Goal: Task Accomplishment & Management: Manage account settings

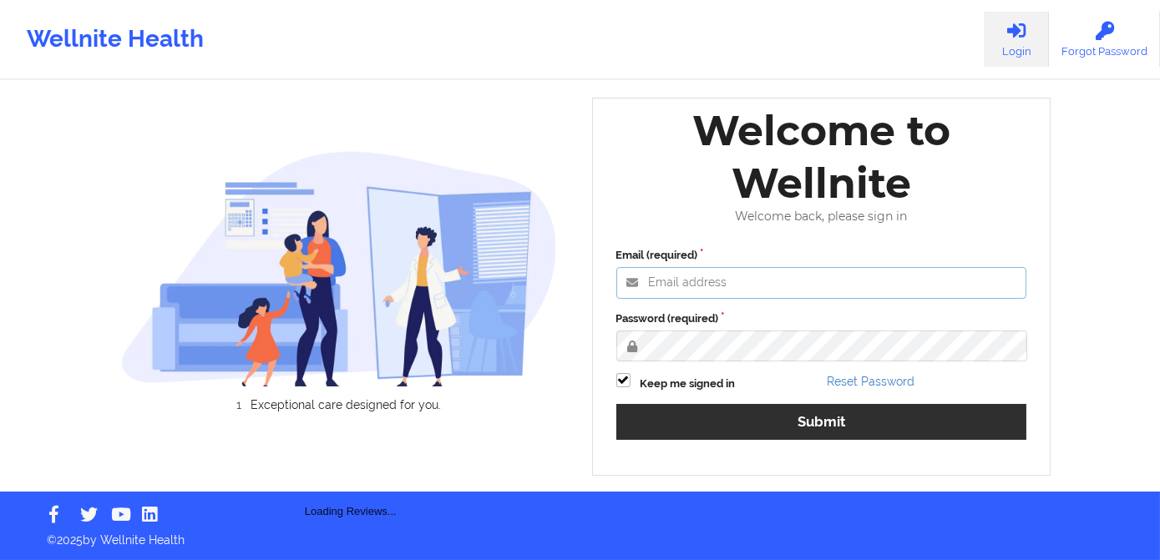
type input "[PERSON_NAME][EMAIL_ADDRESS][DOMAIN_NAME]"
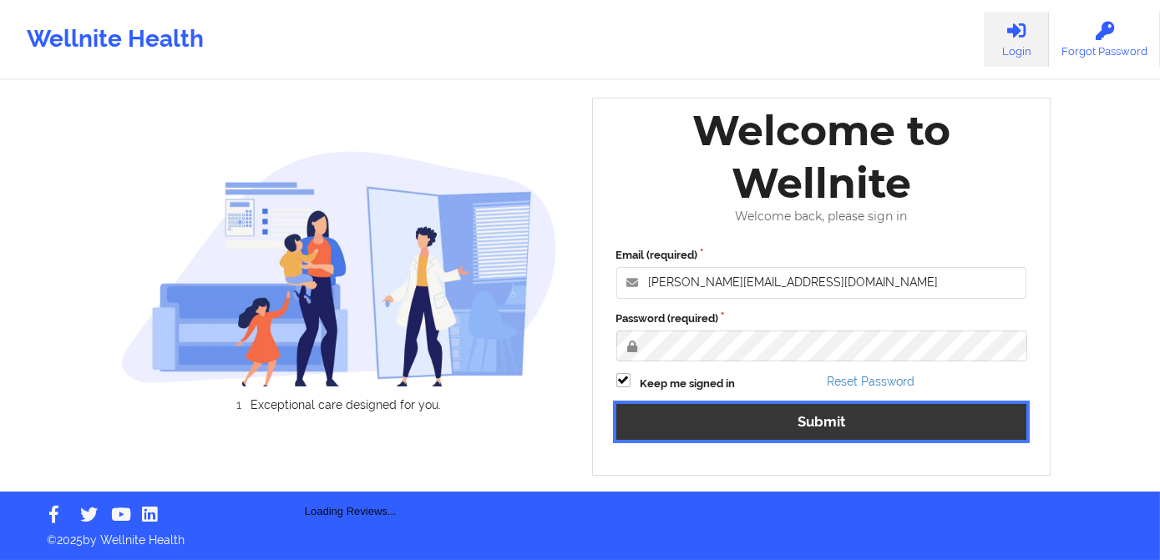
click at [815, 428] on button "Submit" at bounding box center [821, 422] width 411 height 36
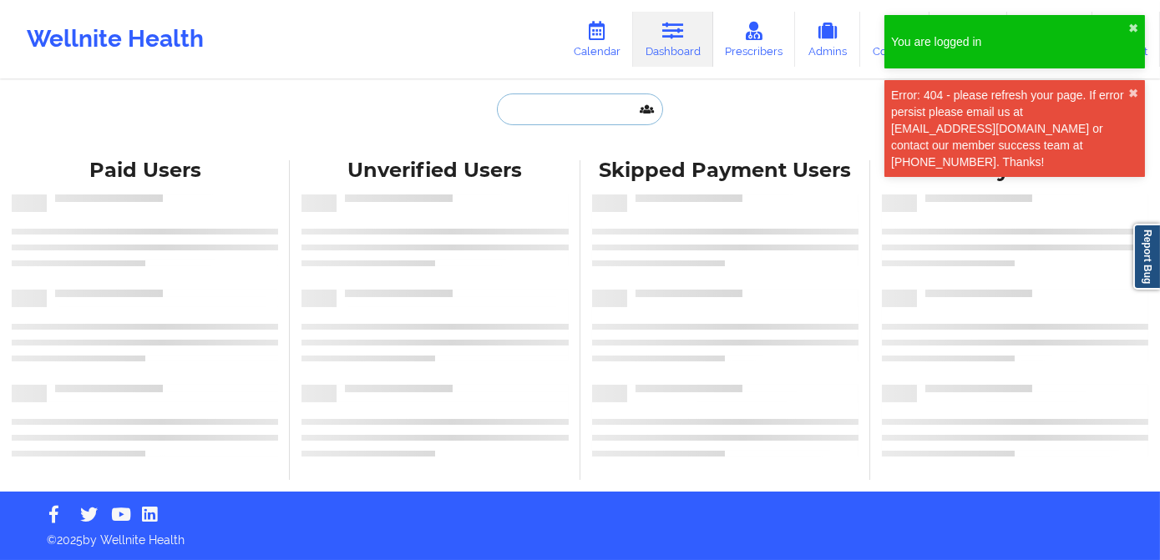
click at [523, 114] on input "text" at bounding box center [579, 110] width 165 height 32
paste input "[PERSON_NAME]"
type input "[PERSON_NAME]"
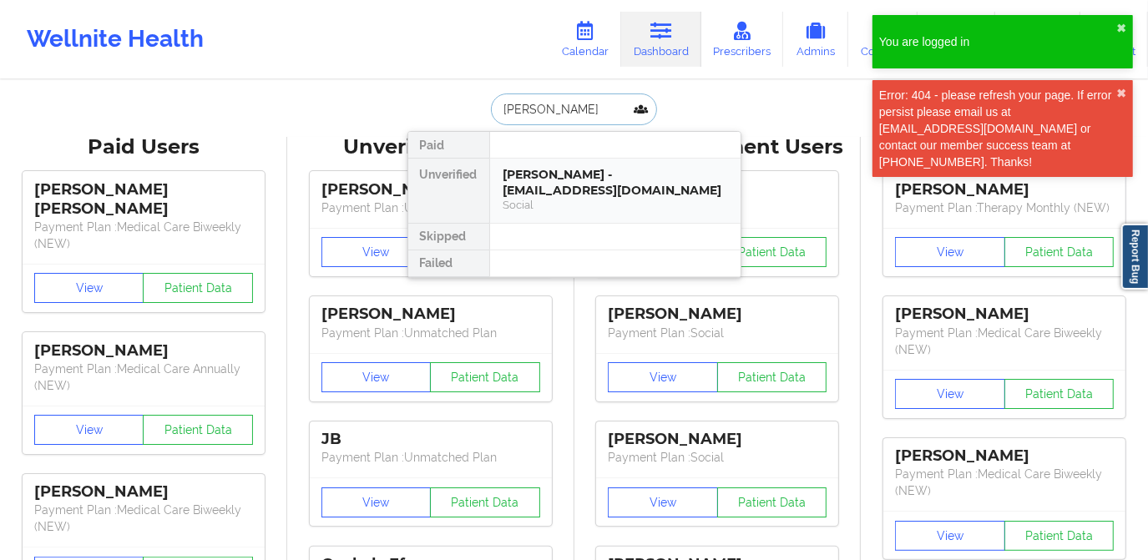
click at [564, 185] on div "[PERSON_NAME] - [EMAIL_ADDRESS][DOMAIN_NAME]" at bounding box center [616, 182] width 224 height 31
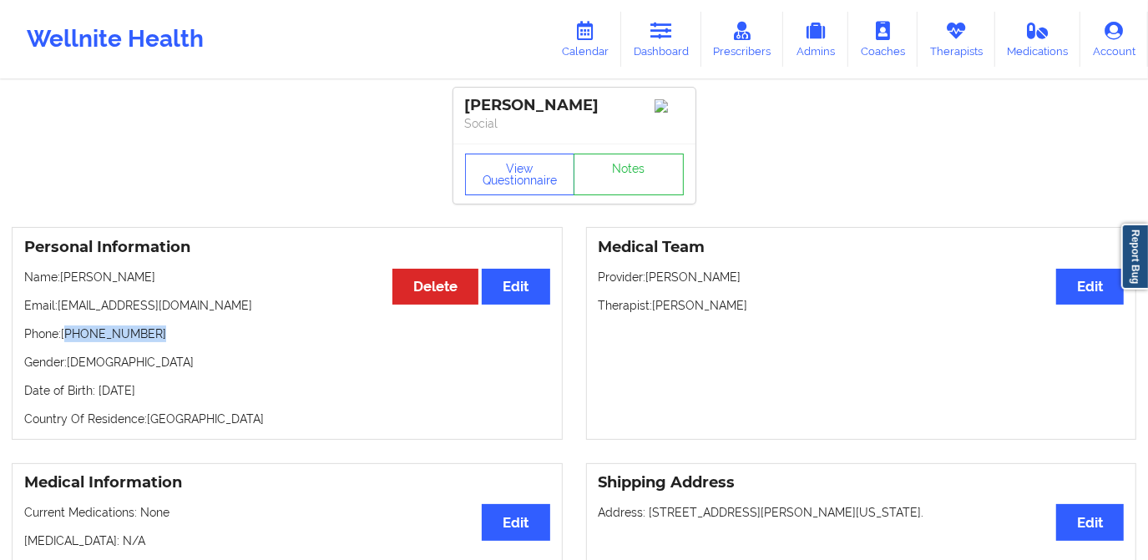
drag, startPoint x: 67, startPoint y: 331, endPoint x: 169, endPoint y: 337, distance: 102.1
click at [169, 337] on p "Phone: [PHONE_NUMBER]" at bounding box center [287, 334] width 526 height 17
drag, startPoint x: 169, startPoint y: 337, endPoint x: 194, endPoint y: 316, distance: 33.2
click at [194, 314] on p "Email: [EMAIL_ADDRESS][DOMAIN_NAME]" at bounding box center [287, 305] width 526 height 17
copy p "[EMAIL_ADDRESS][DOMAIN_NAME]"
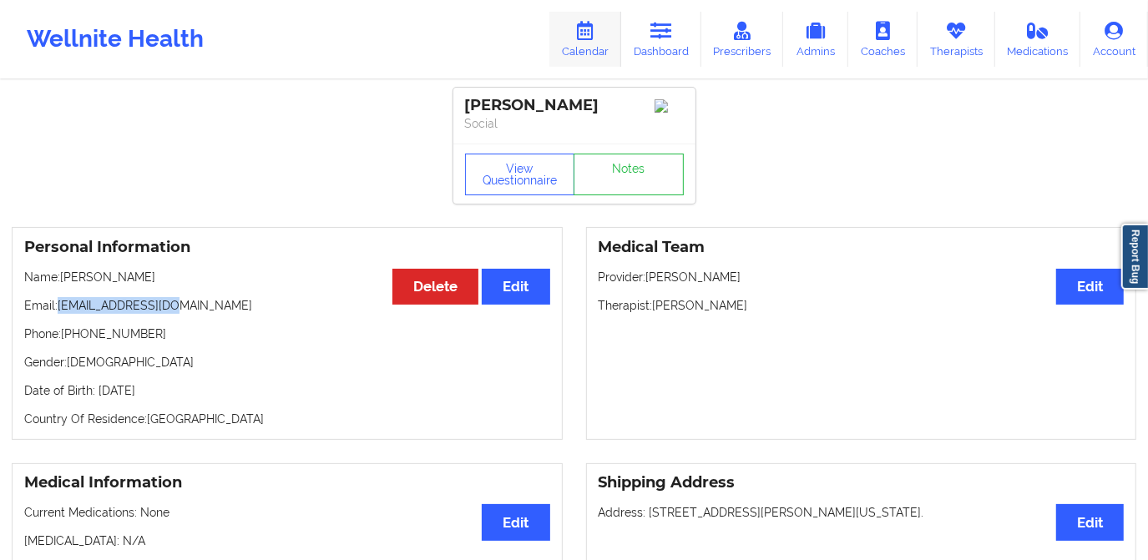
click at [594, 33] on icon at bounding box center [586, 31] width 22 height 18
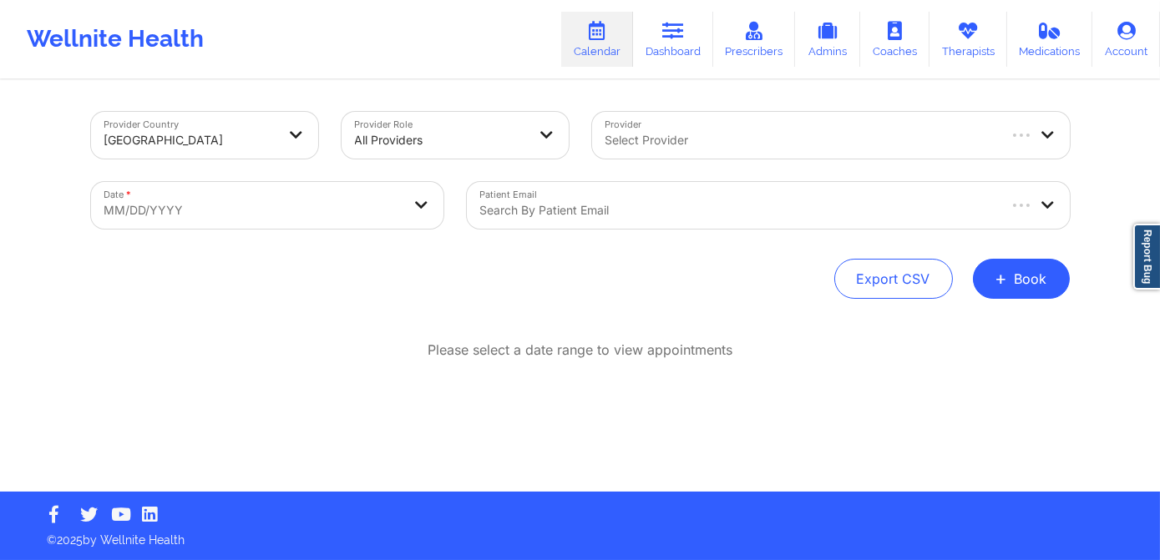
click at [580, 212] on div at bounding box center [737, 210] width 514 height 20
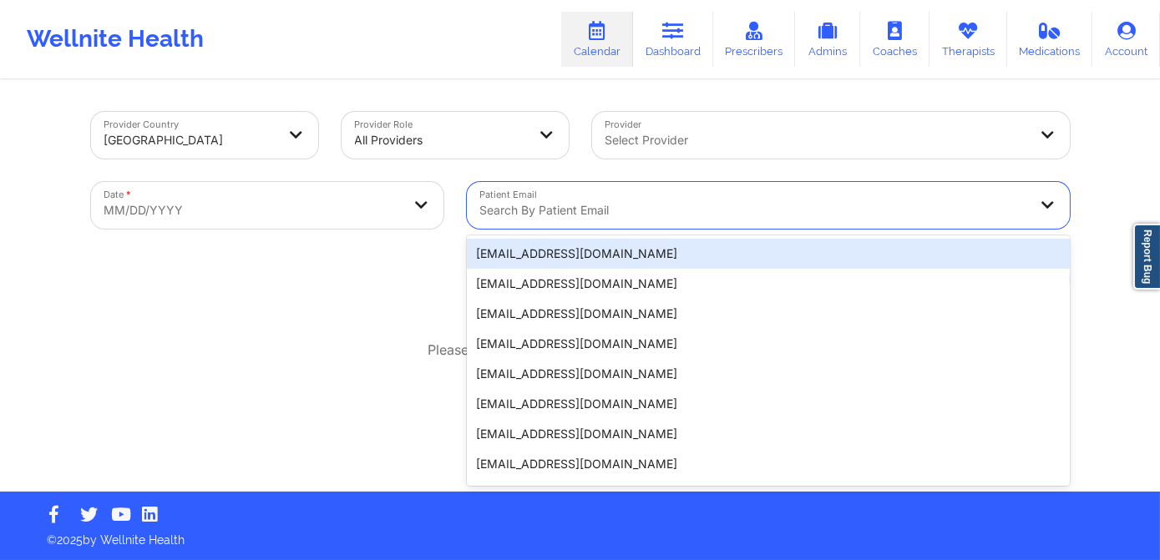
paste input "[EMAIL_ADDRESS][DOMAIN_NAME]"
type input "[EMAIL_ADDRESS][DOMAIN_NAME]"
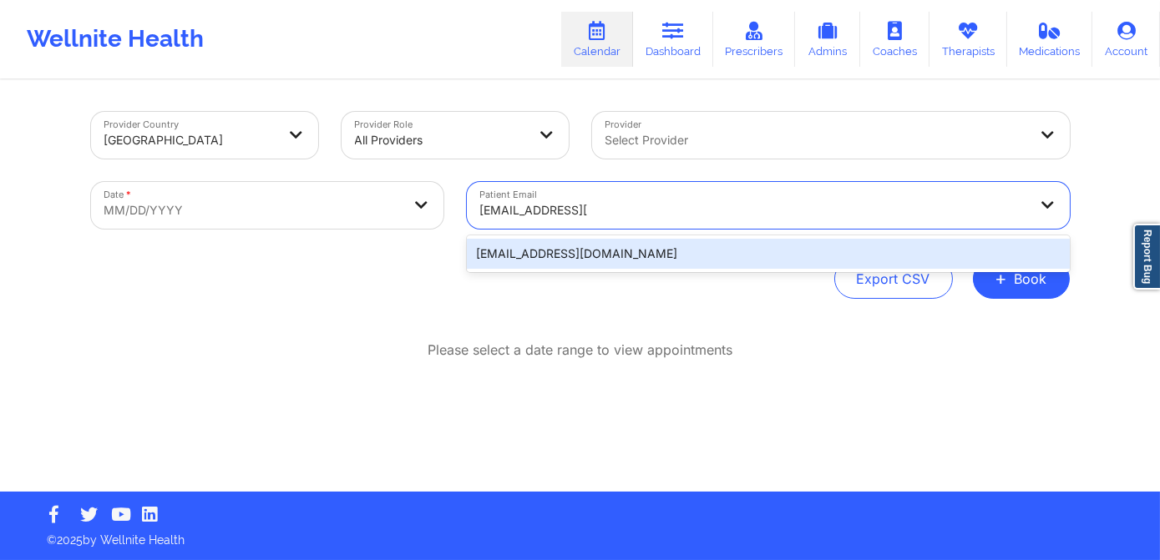
click at [600, 259] on div "[EMAIL_ADDRESS][DOMAIN_NAME]" at bounding box center [768, 254] width 603 height 30
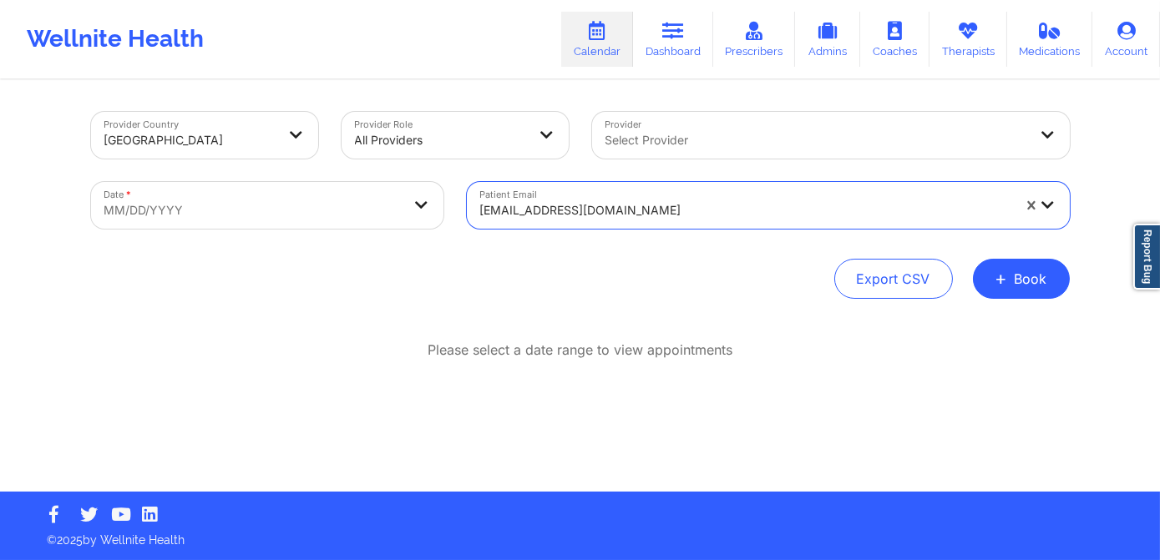
select select "2025-8"
select select "2025-9"
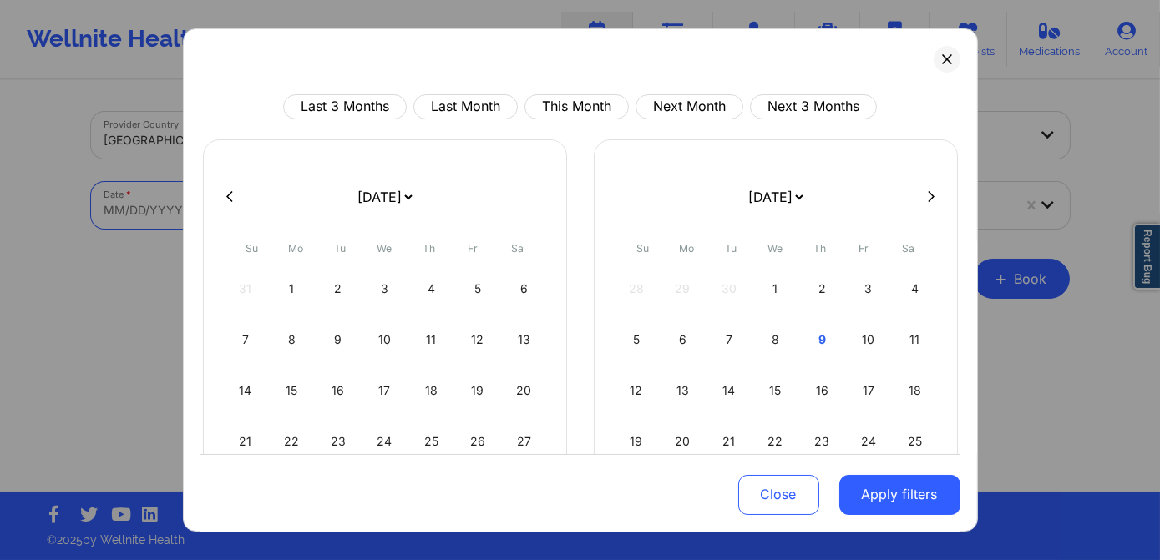
click at [259, 209] on body "Wellnite Health Calendar Dashboard Prescribers Admins Coaches Therapists Medica…" at bounding box center [580, 280] width 1160 height 560
click at [545, 110] on button "This Month" at bounding box center [576, 106] width 104 height 25
select select "2025-9"
select select "2025-10"
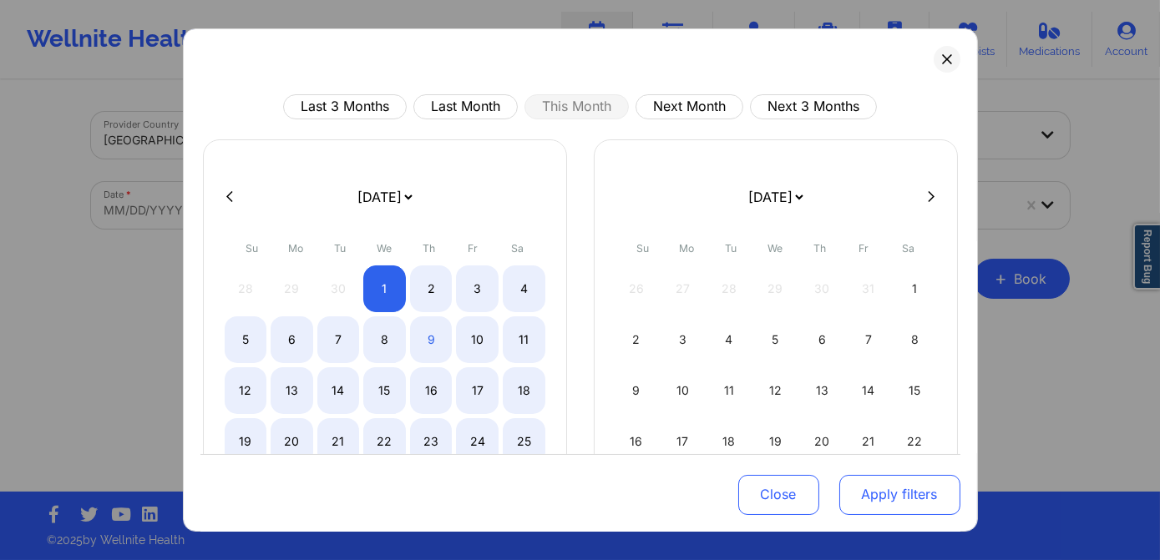
click at [877, 496] on button "Apply filters" at bounding box center [899, 494] width 121 height 40
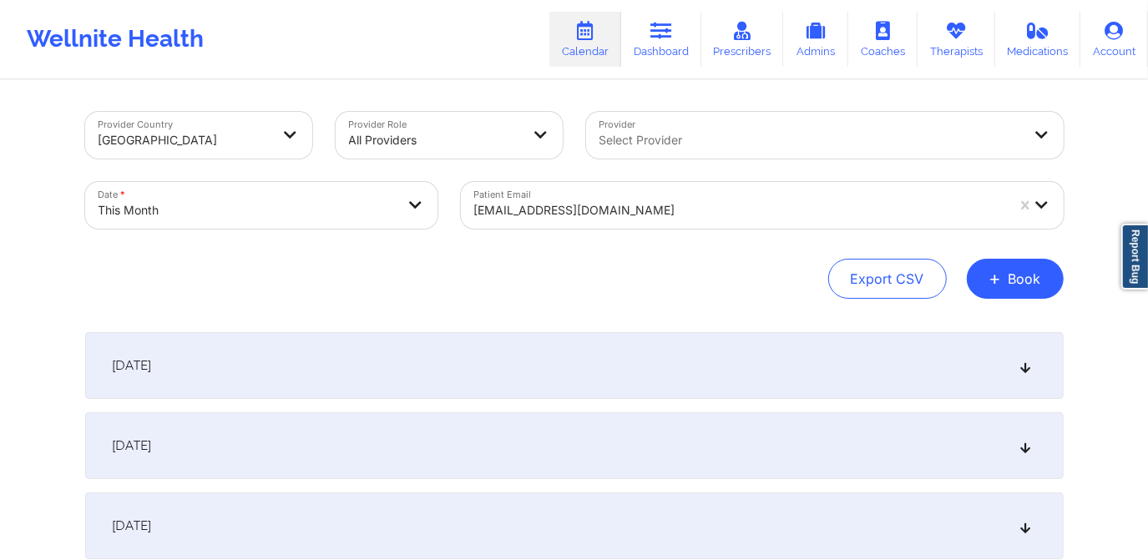
click at [287, 362] on div "[DATE]" at bounding box center [574, 365] width 979 height 67
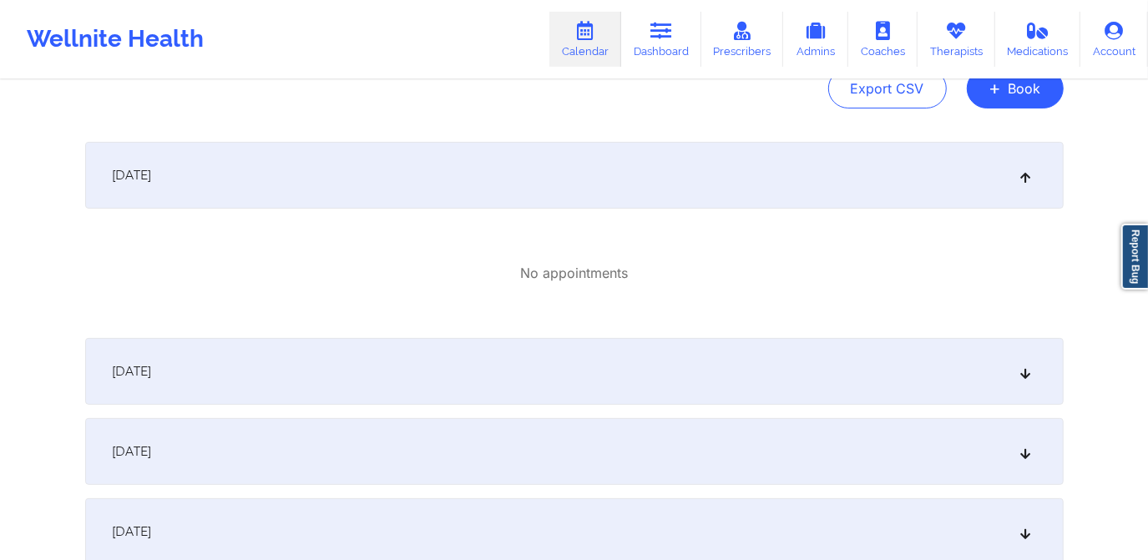
scroll to position [227, 0]
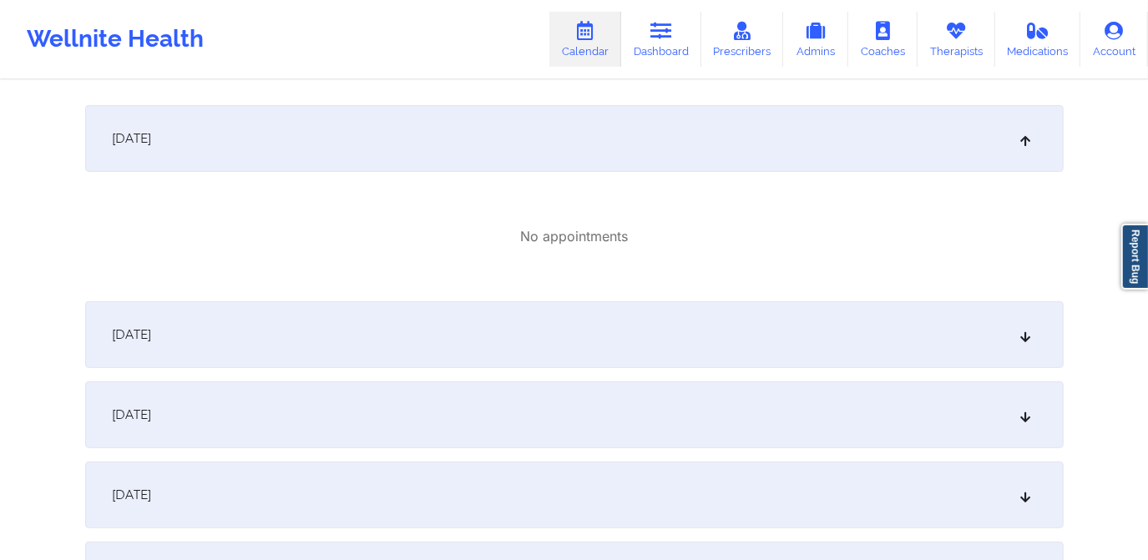
click at [457, 339] on div "[DATE]" at bounding box center [574, 334] width 979 height 67
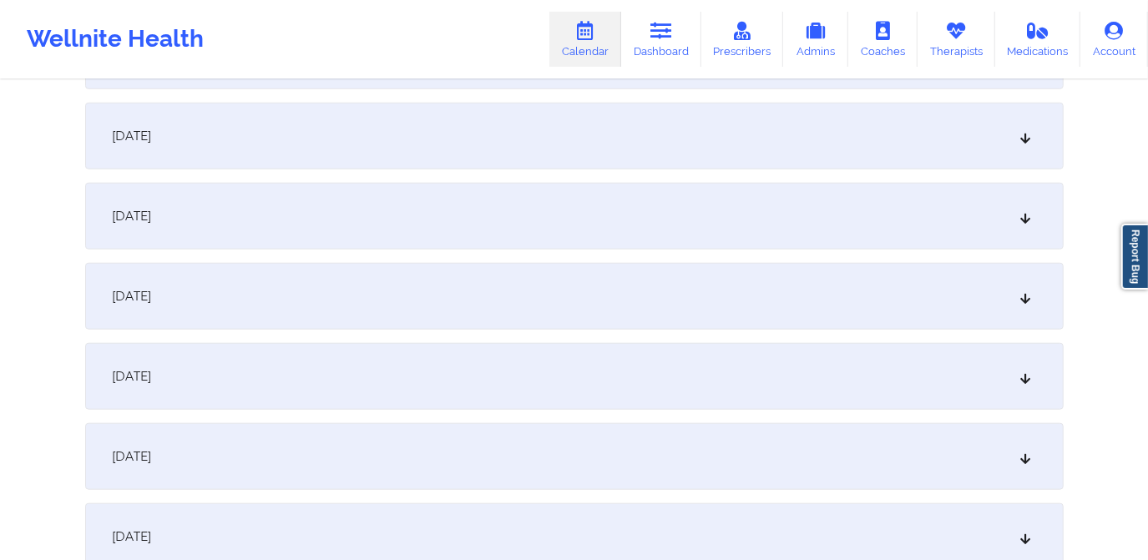
scroll to position [1138, 0]
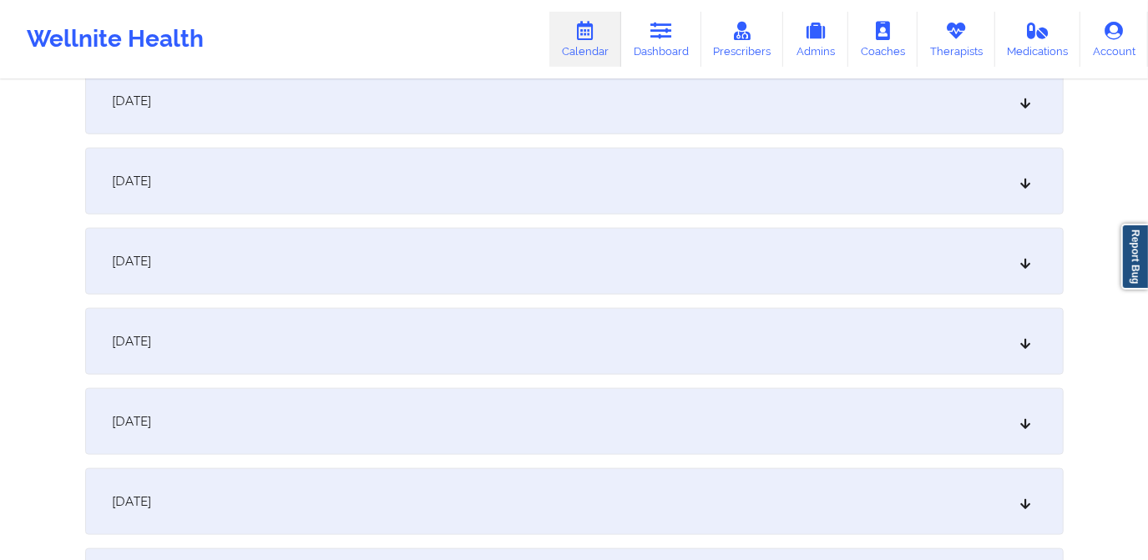
click at [431, 114] on div "[DATE]" at bounding box center [574, 101] width 979 height 67
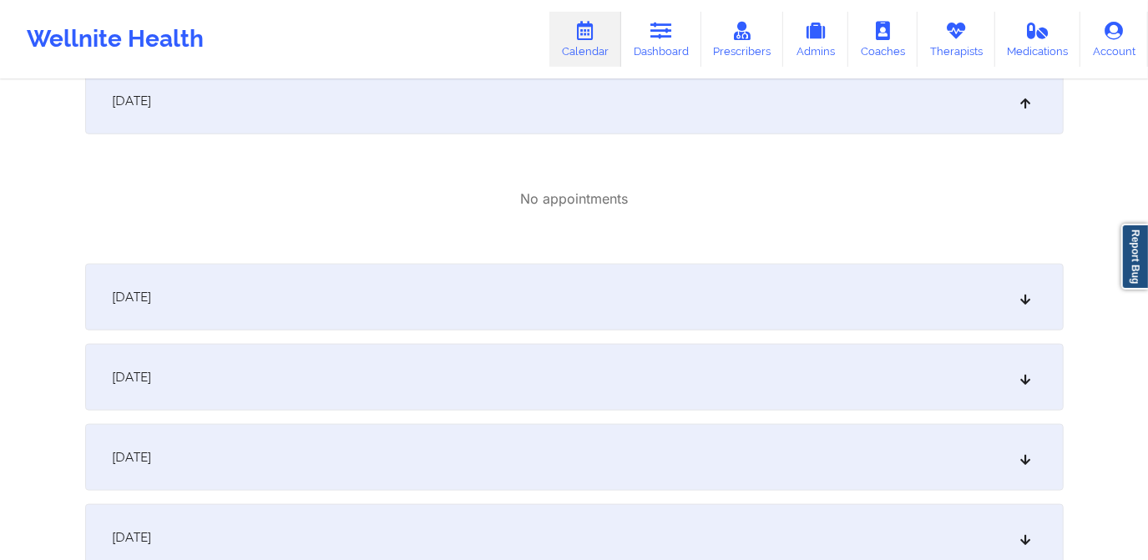
click at [513, 267] on div "[DATE]" at bounding box center [574, 297] width 979 height 67
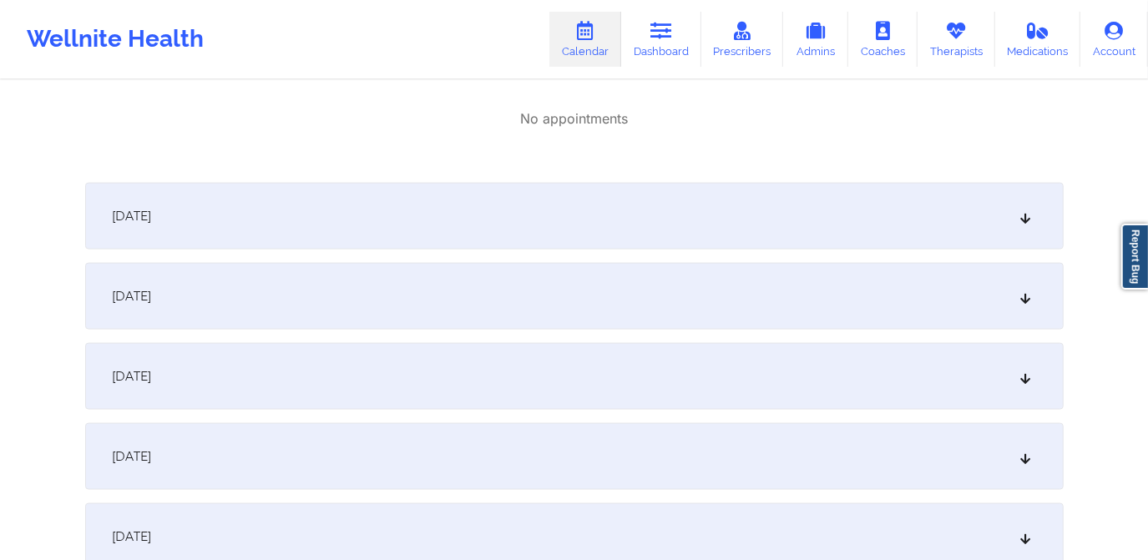
scroll to position [1442, 0]
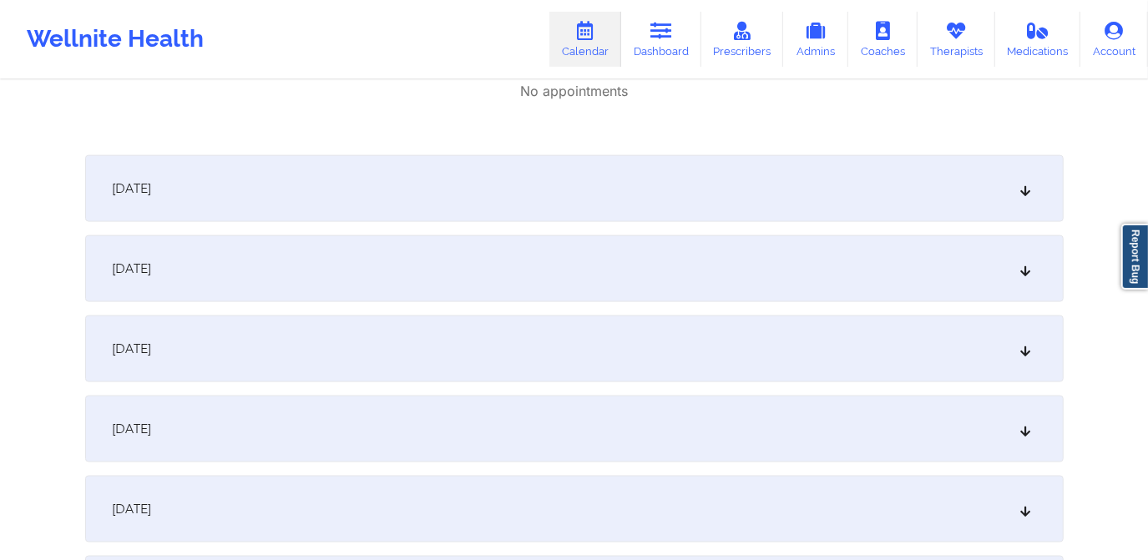
click at [468, 173] on div "[DATE]" at bounding box center [574, 188] width 979 height 67
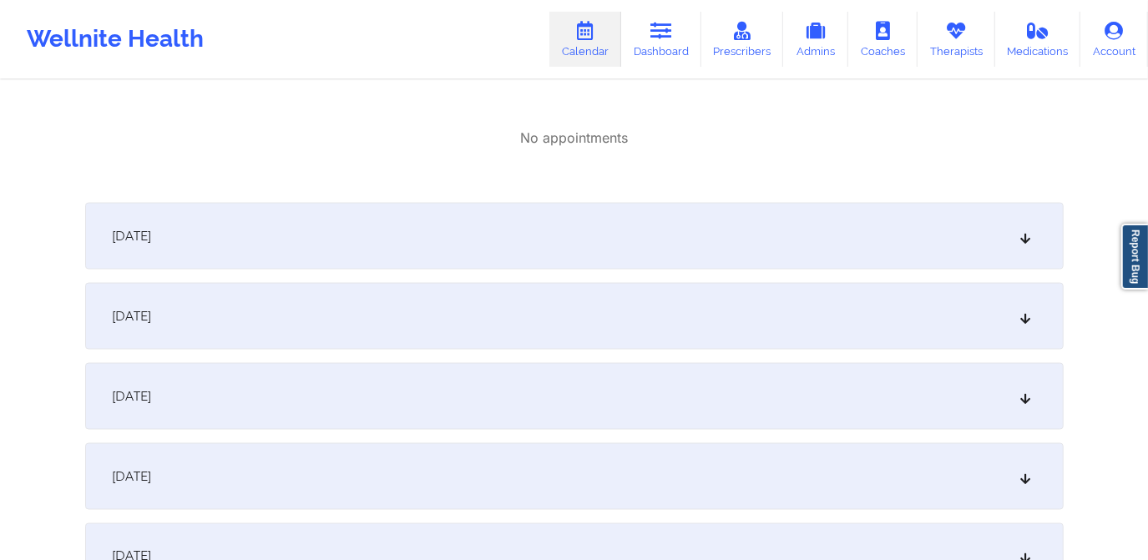
scroll to position [1594, 0]
click at [554, 221] on div "[DATE]" at bounding box center [574, 233] width 979 height 67
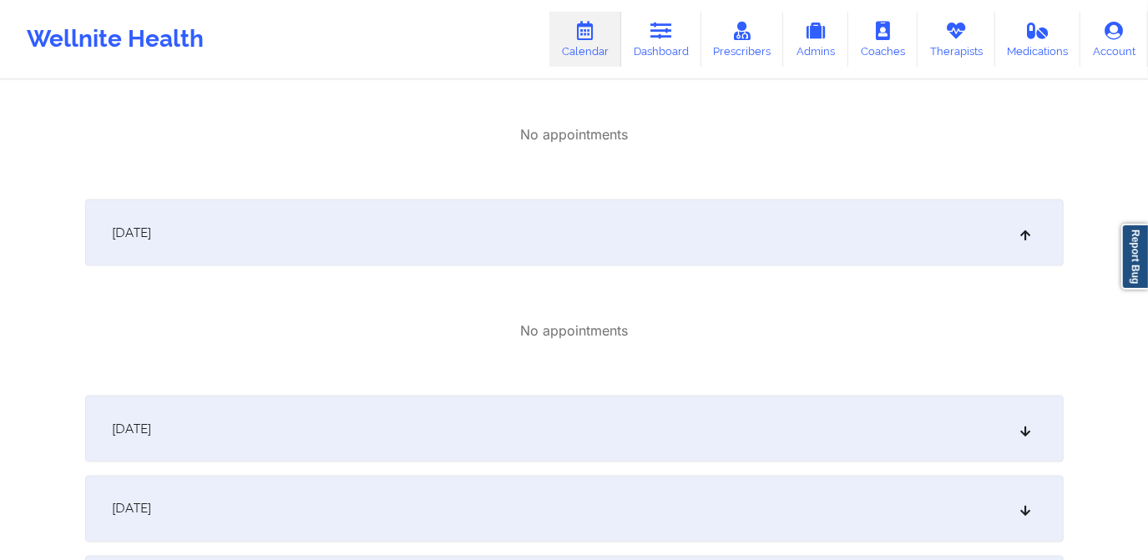
scroll to position [1897, 0]
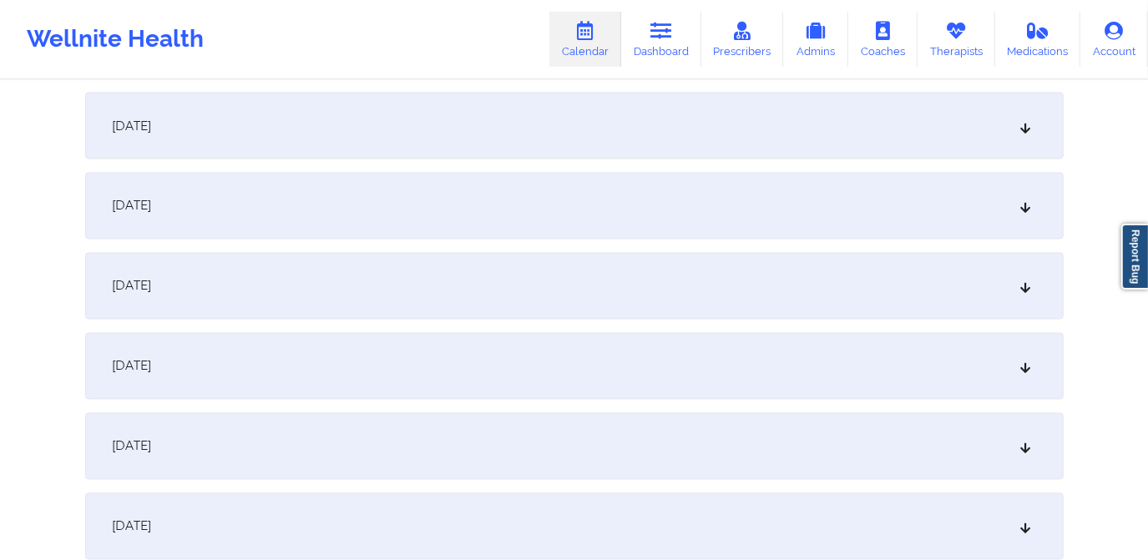
click at [546, 139] on div "[DATE]" at bounding box center [574, 126] width 979 height 67
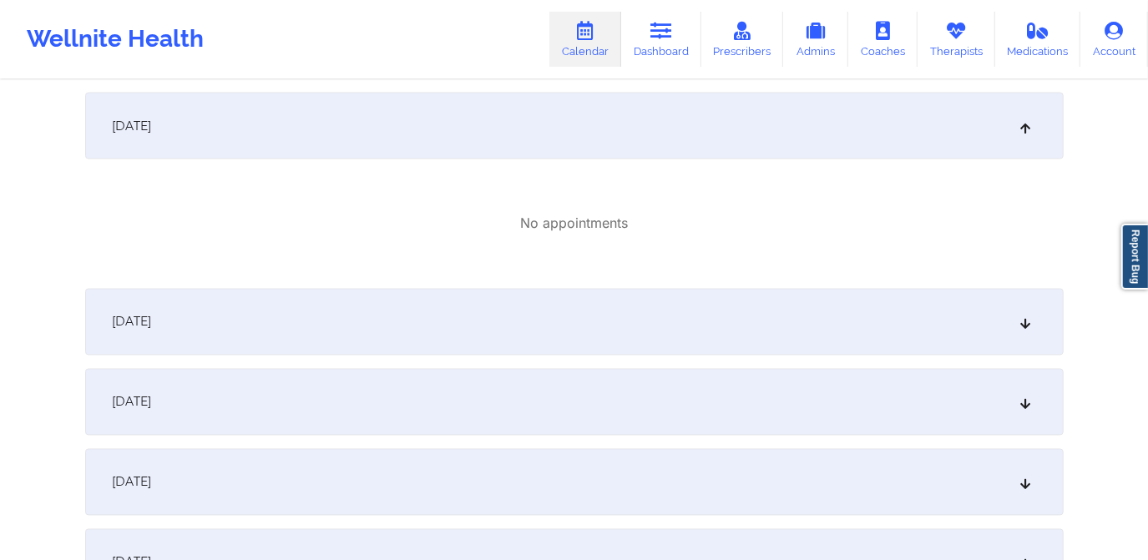
click at [520, 315] on div "[DATE]" at bounding box center [574, 322] width 979 height 67
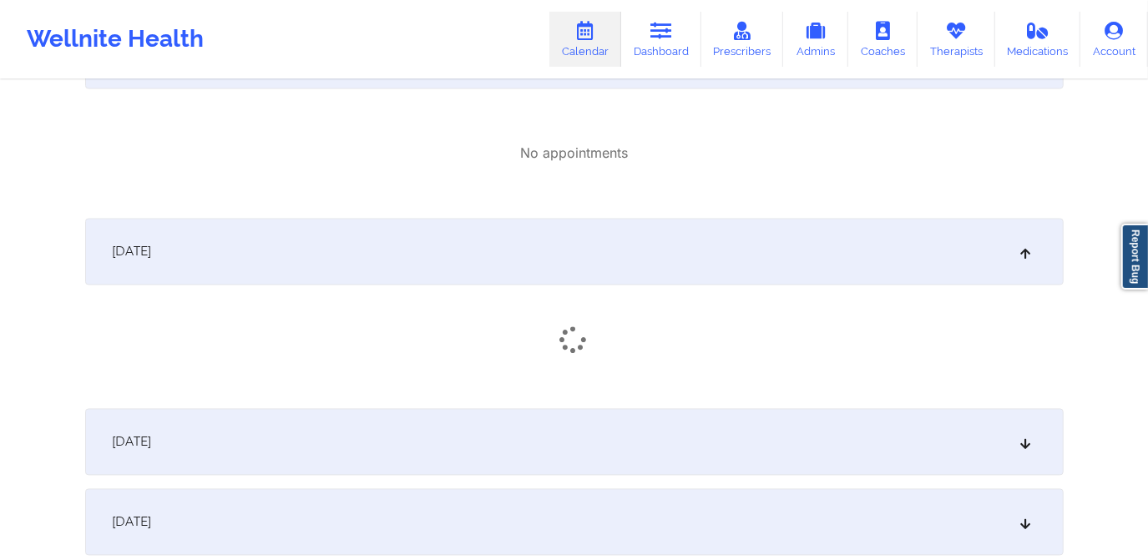
scroll to position [2125, 0]
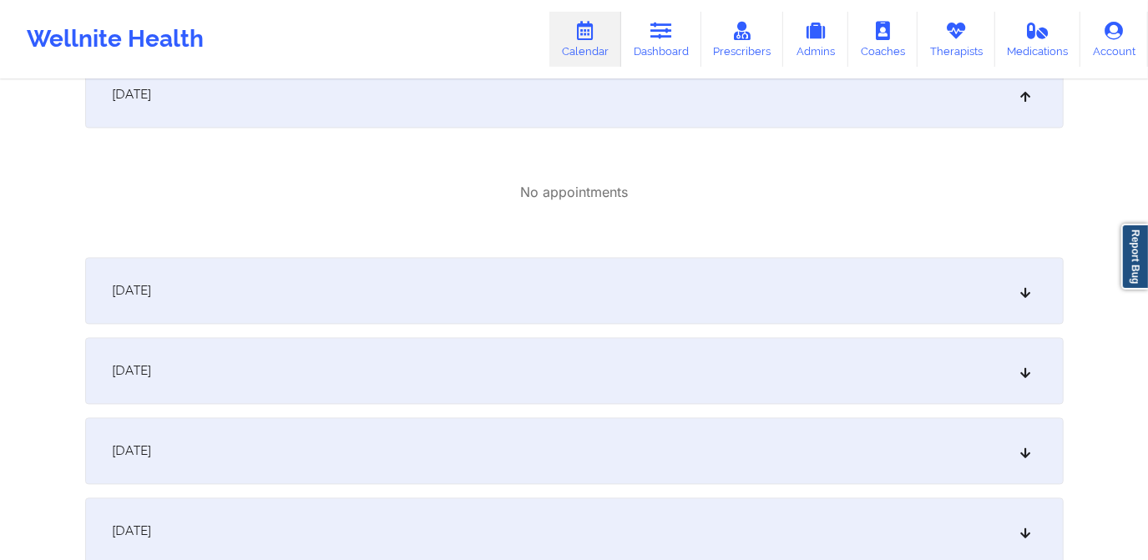
click at [529, 283] on div "[DATE]" at bounding box center [574, 290] width 979 height 67
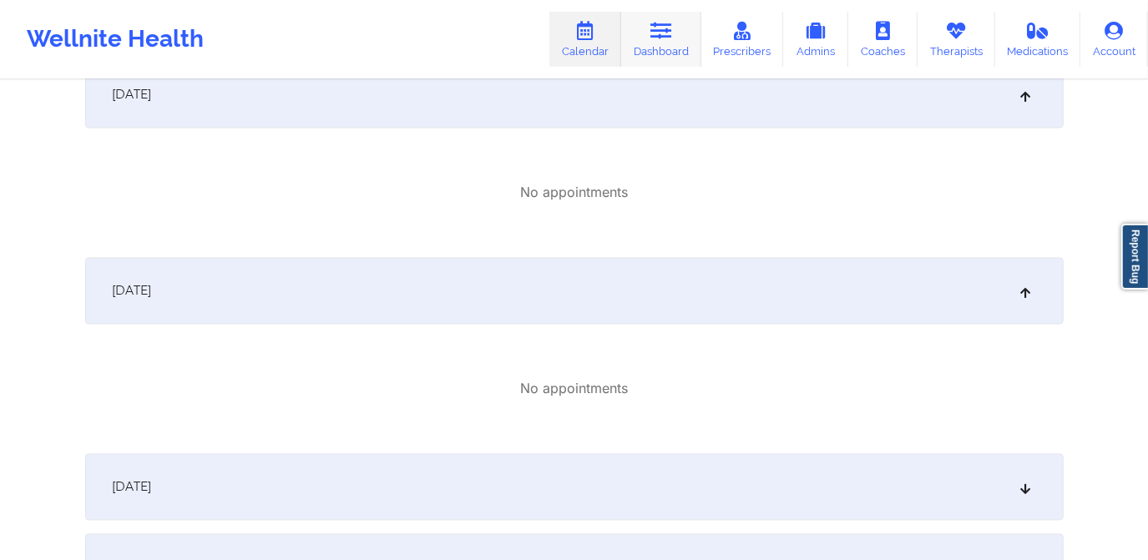
click at [672, 23] on icon at bounding box center [662, 31] width 22 height 18
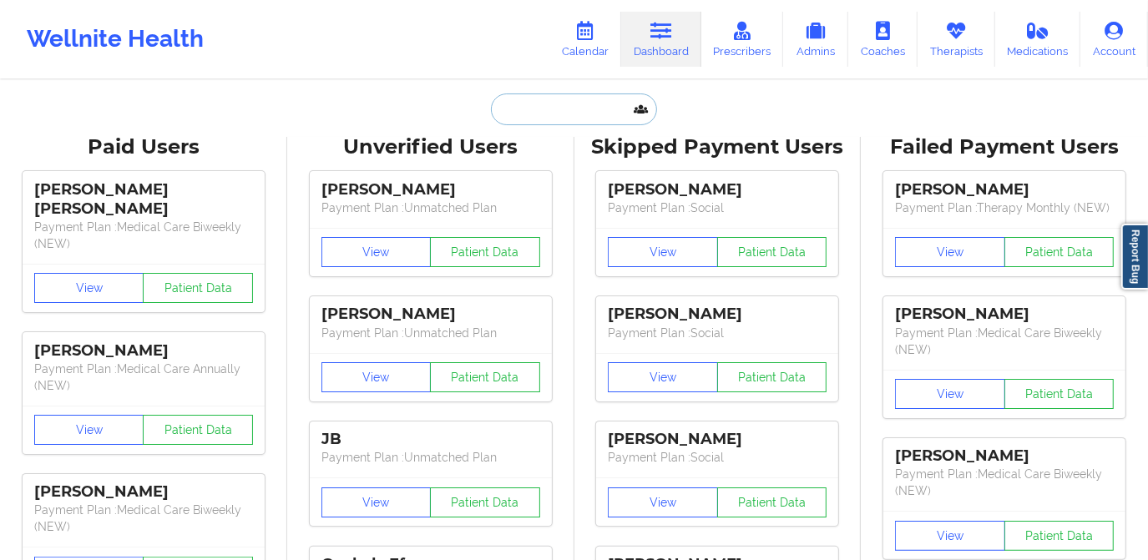
click at [550, 118] on input "text" at bounding box center [573, 110] width 165 height 32
paste input "[PERSON_NAME]"
type input "[PERSON_NAME]"
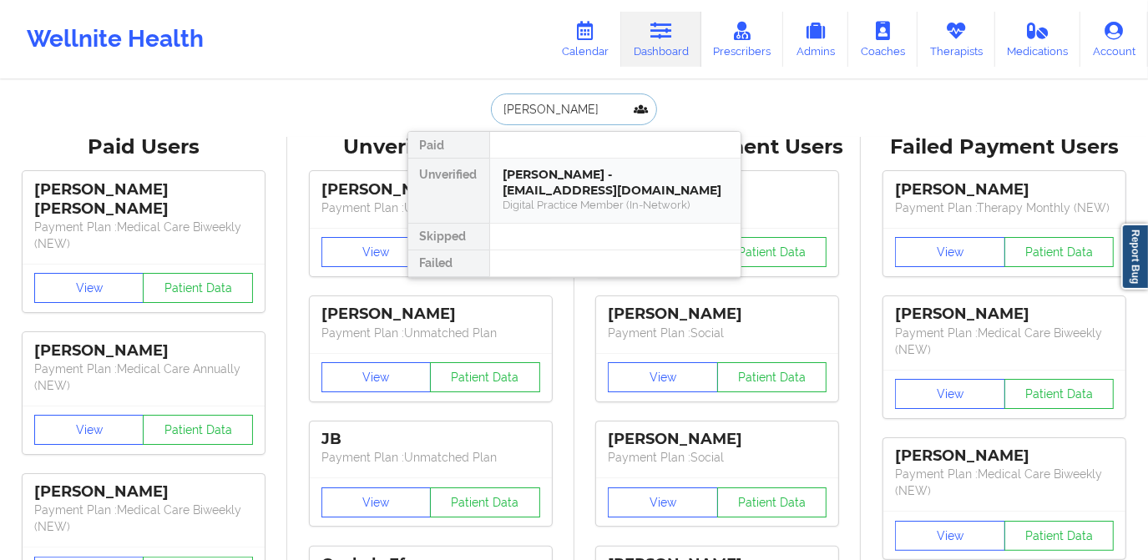
click at [557, 163] on div "[PERSON_NAME] - [EMAIL_ADDRESS][DOMAIN_NAME] Digital Practice Member (In-Networ…" at bounding box center [615, 191] width 251 height 64
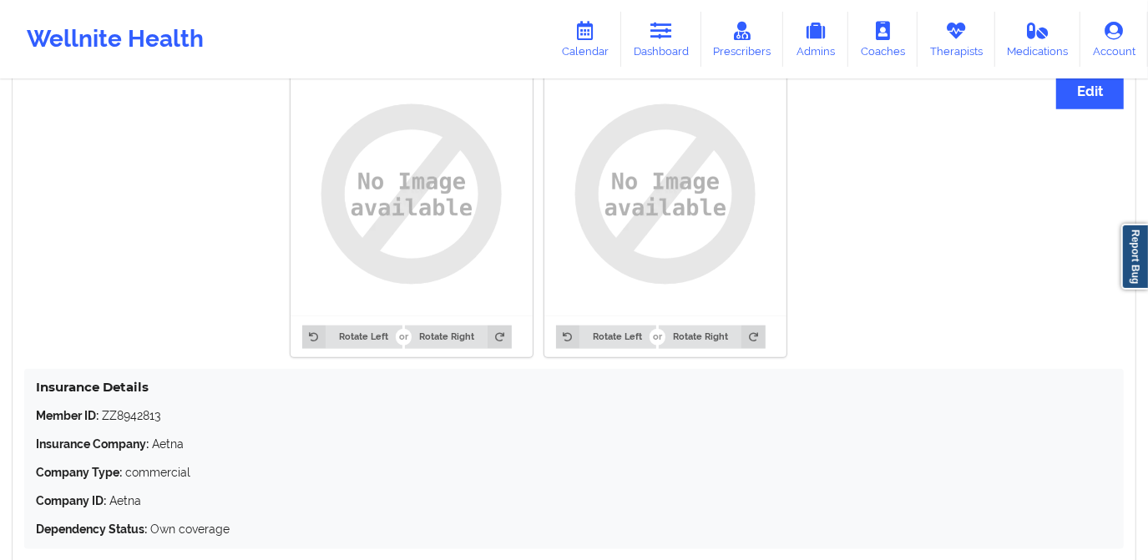
scroll to position [974, 0]
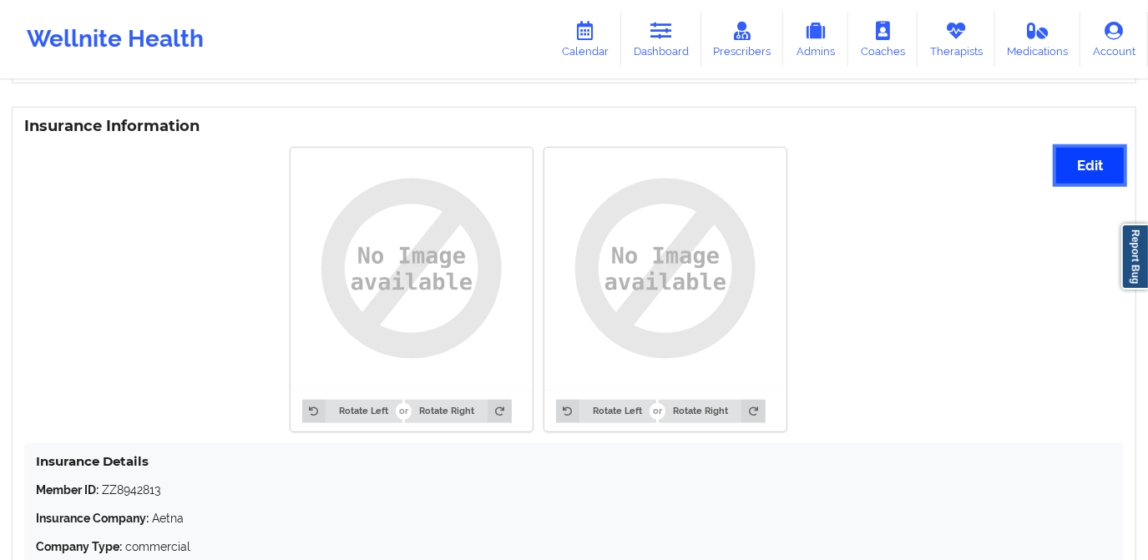
click at [1072, 164] on button "Edit" at bounding box center [1090, 166] width 68 height 36
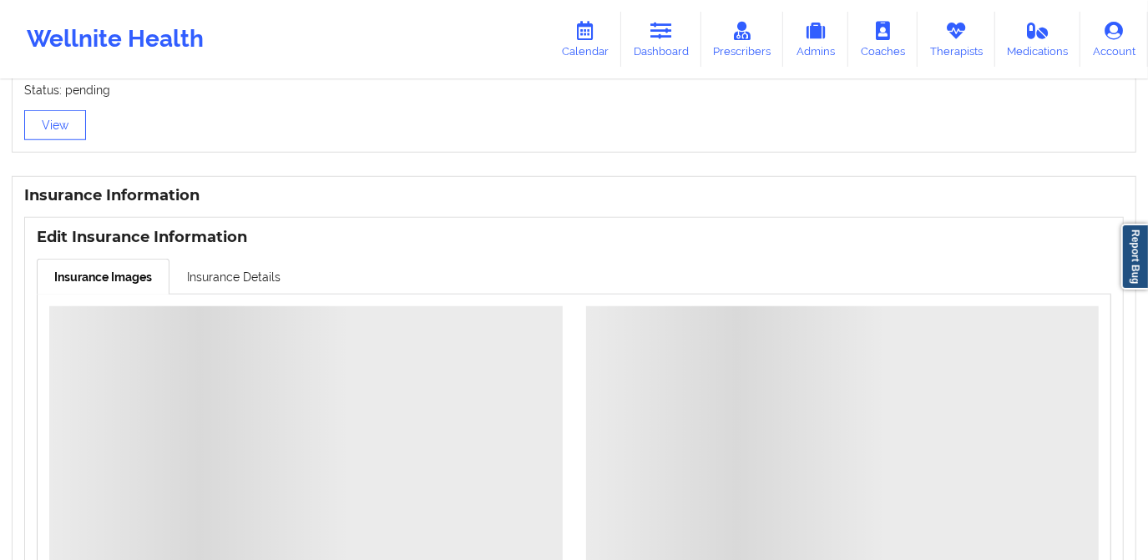
scroll to position [898, 0]
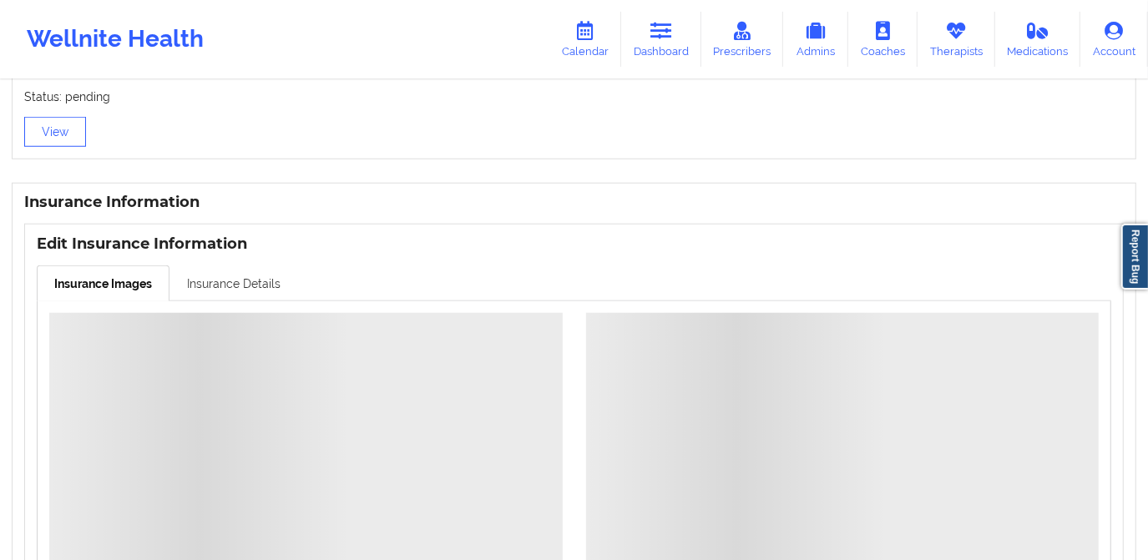
click at [243, 285] on link "Insurance Details" at bounding box center [234, 283] width 129 height 35
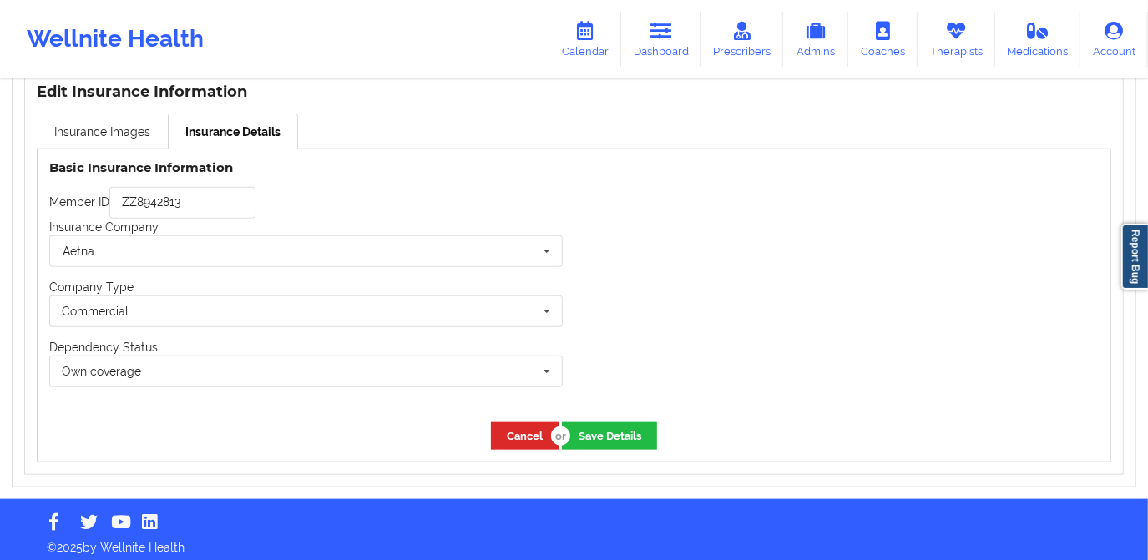
scroll to position [1051, 0]
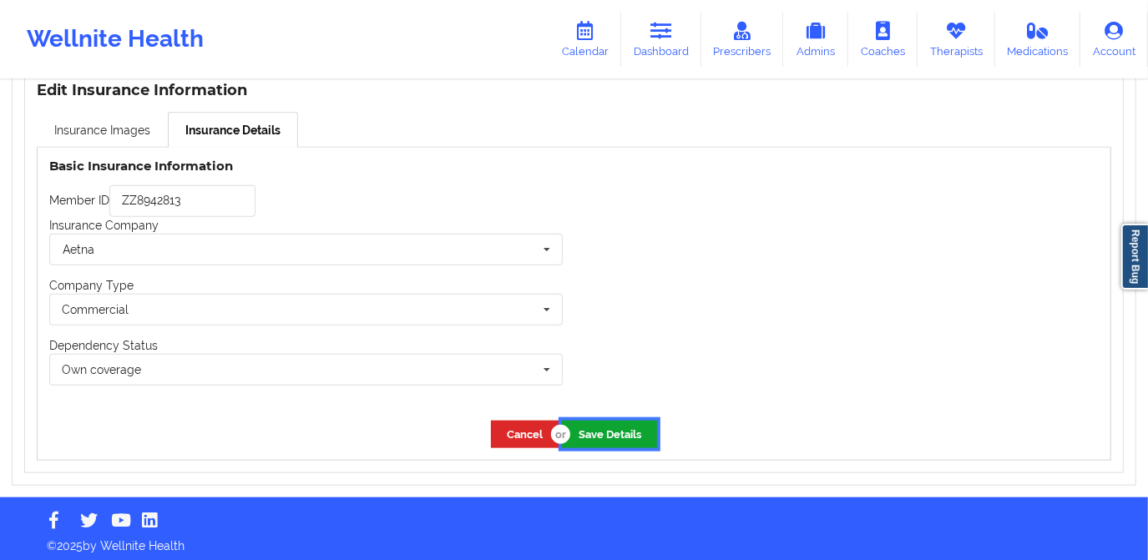
click at [605, 430] on button "Save Details" at bounding box center [609, 435] width 95 height 28
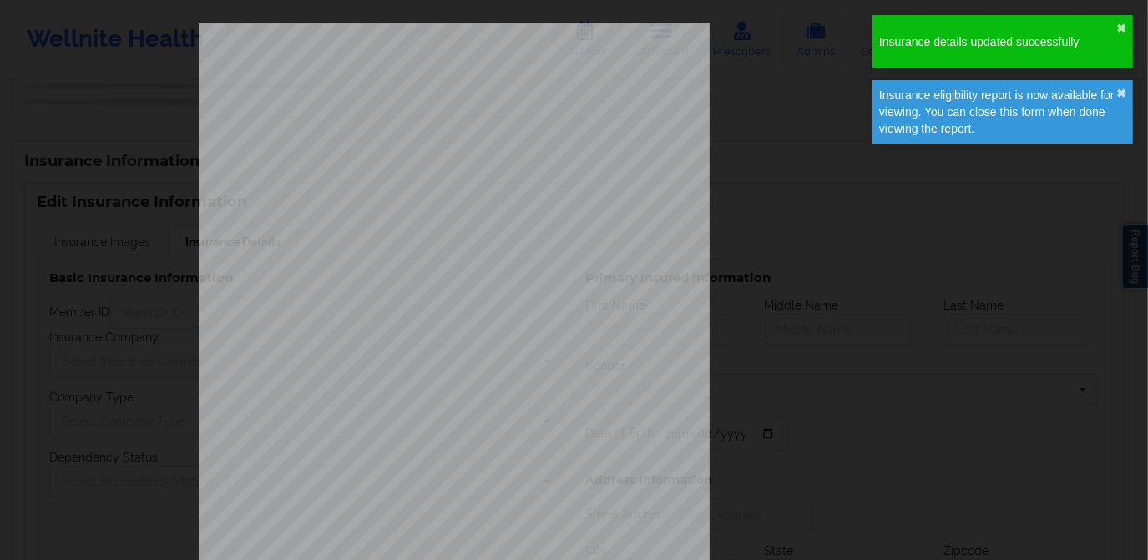
type input "ZZ8942813"
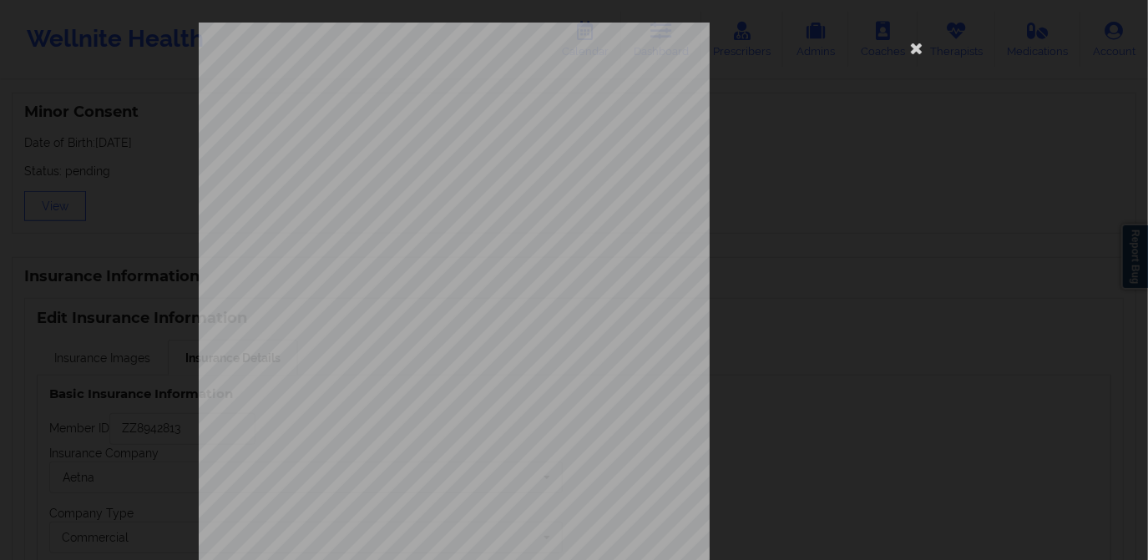
scroll to position [0, 0]
click at [904, 46] on icon at bounding box center [917, 48] width 27 height 27
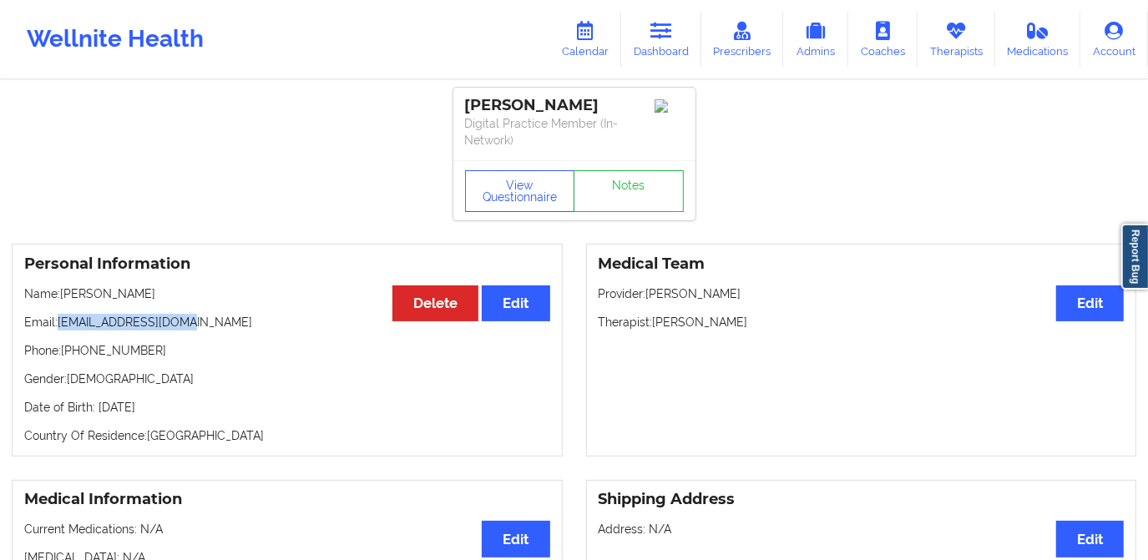
drag, startPoint x: 59, startPoint y: 322, endPoint x: 214, endPoint y: 326, distance: 154.5
click at [212, 326] on p "Email: [EMAIL_ADDRESS][DOMAIN_NAME]" at bounding box center [287, 322] width 526 height 17
copy p "[EMAIL_ADDRESS][DOMAIN_NAME]"
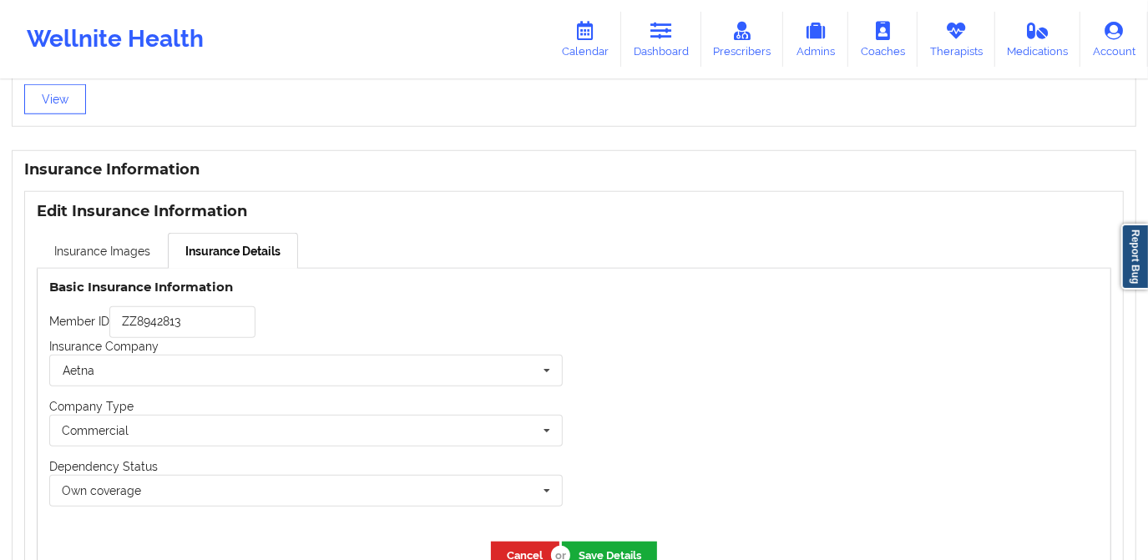
scroll to position [1051, 0]
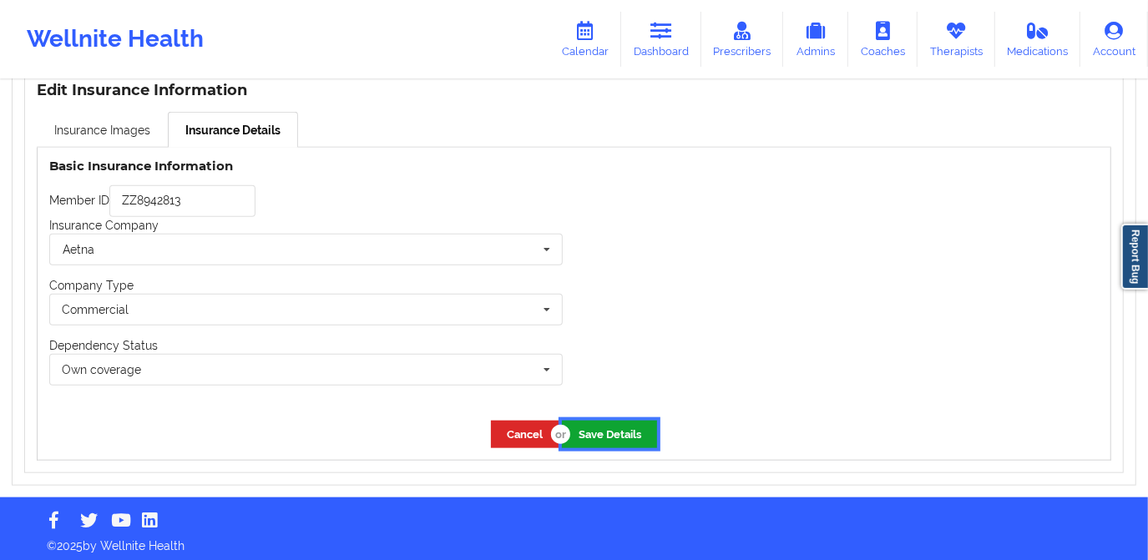
click at [605, 433] on button "Save Details" at bounding box center [609, 435] width 95 height 28
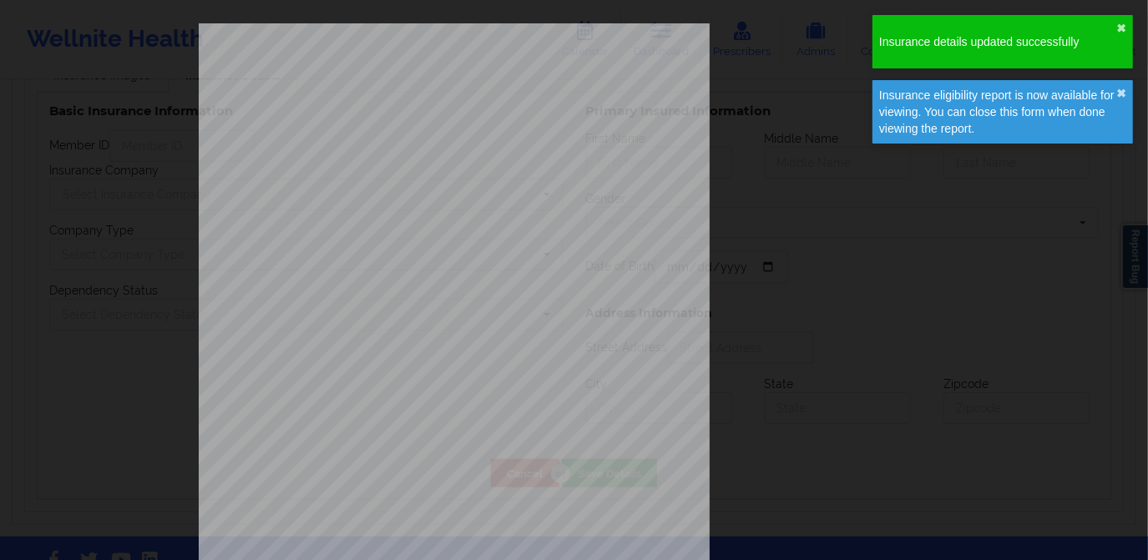
type input "ZZ8942813"
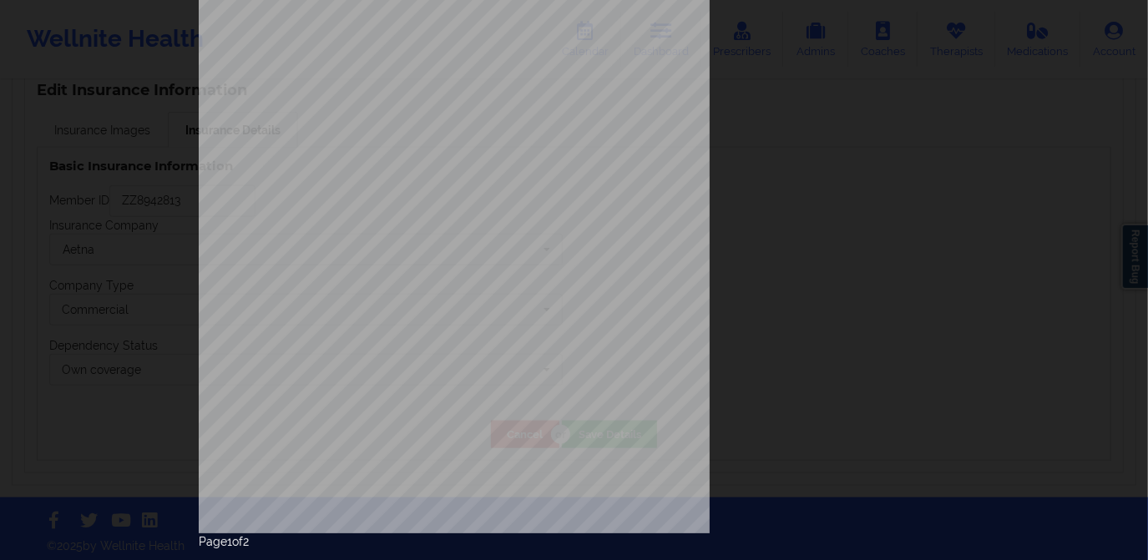
scroll to position [194, 0]
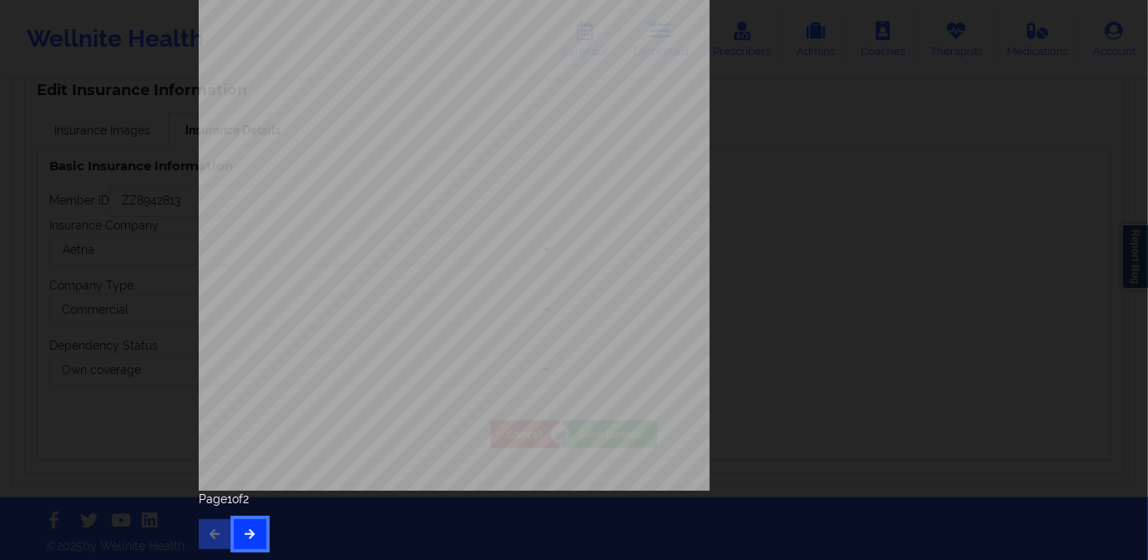
click at [243, 539] on icon "button" at bounding box center [250, 534] width 14 height 10
click at [208, 534] on icon "button" at bounding box center [215, 534] width 14 height 10
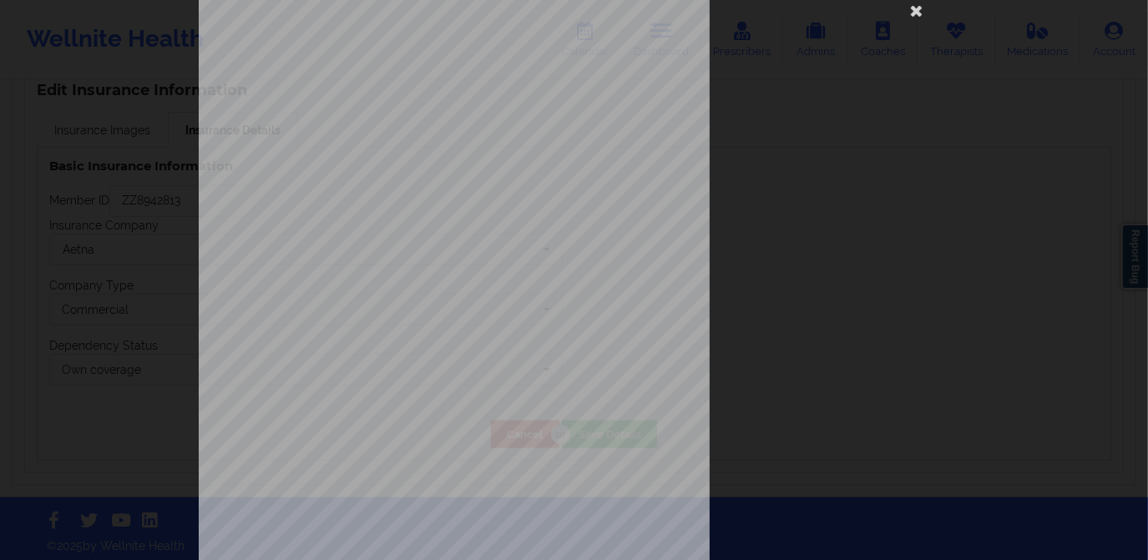
scroll to position [0, 0]
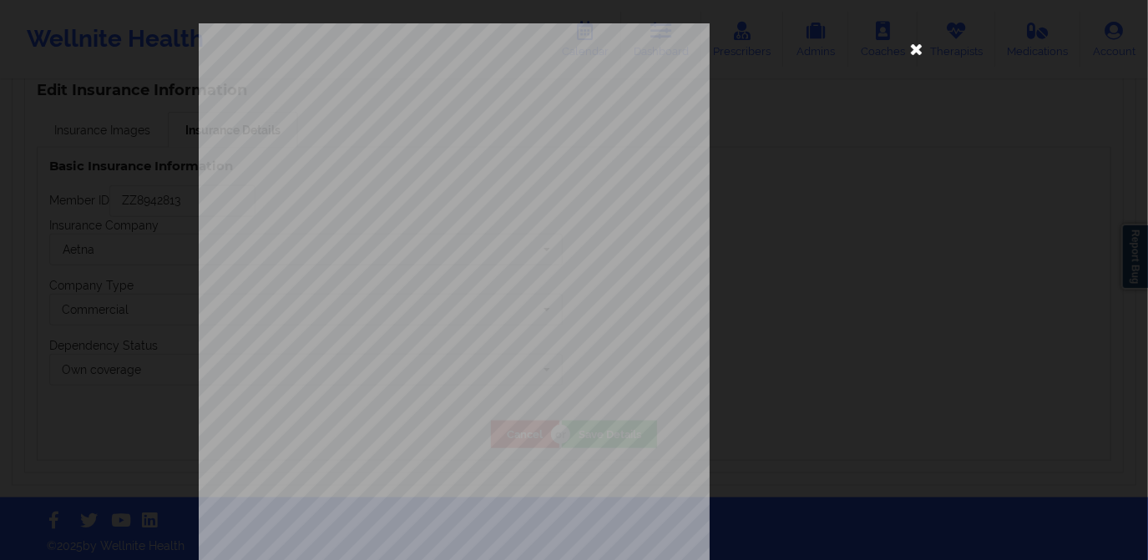
click at [909, 52] on icon at bounding box center [917, 48] width 27 height 27
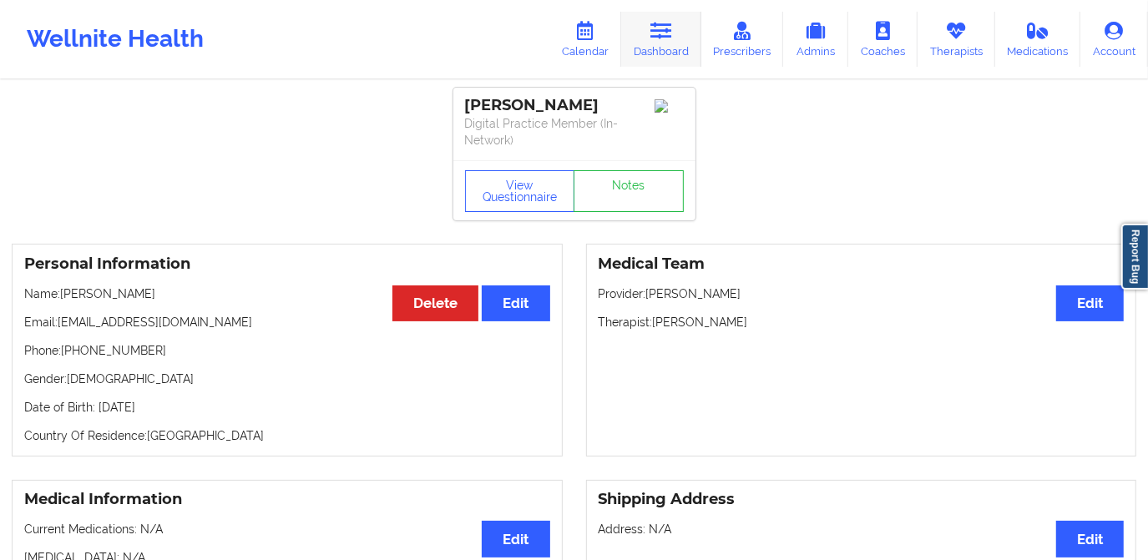
click at [634, 33] on link "Dashboard" at bounding box center [661, 39] width 80 height 55
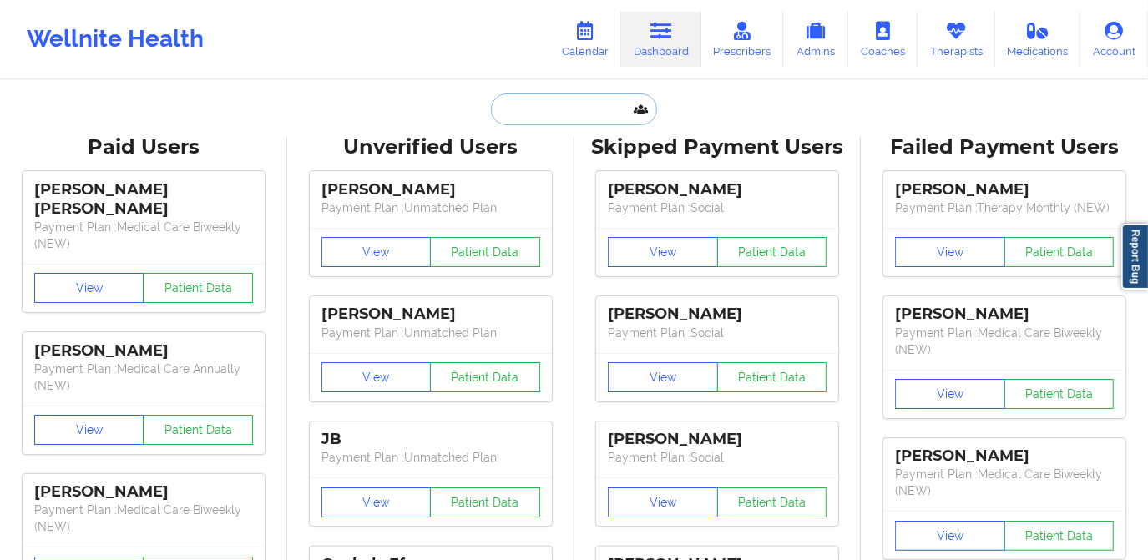
click at [552, 107] on input "text" at bounding box center [573, 110] width 165 height 32
paste input "[EMAIL_ADDRESS][DOMAIN_NAME]"
type input "[EMAIL_ADDRESS][DOMAIN_NAME]"
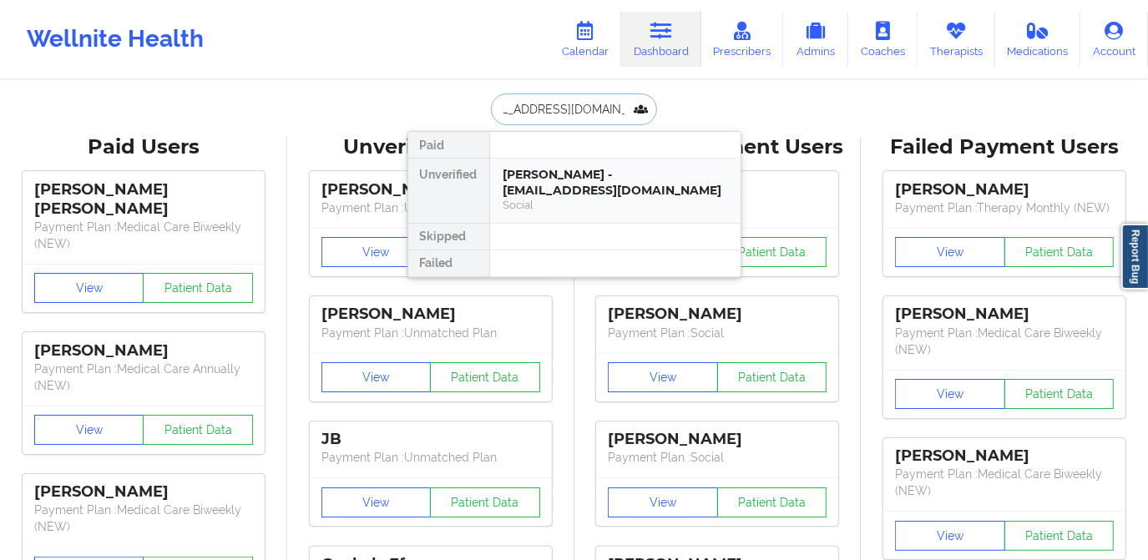
click at [582, 183] on div "[PERSON_NAME] - [EMAIL_ADDRESS][DOMAIN_NAME]" at bounding box center [616, 182] width 224 height 31
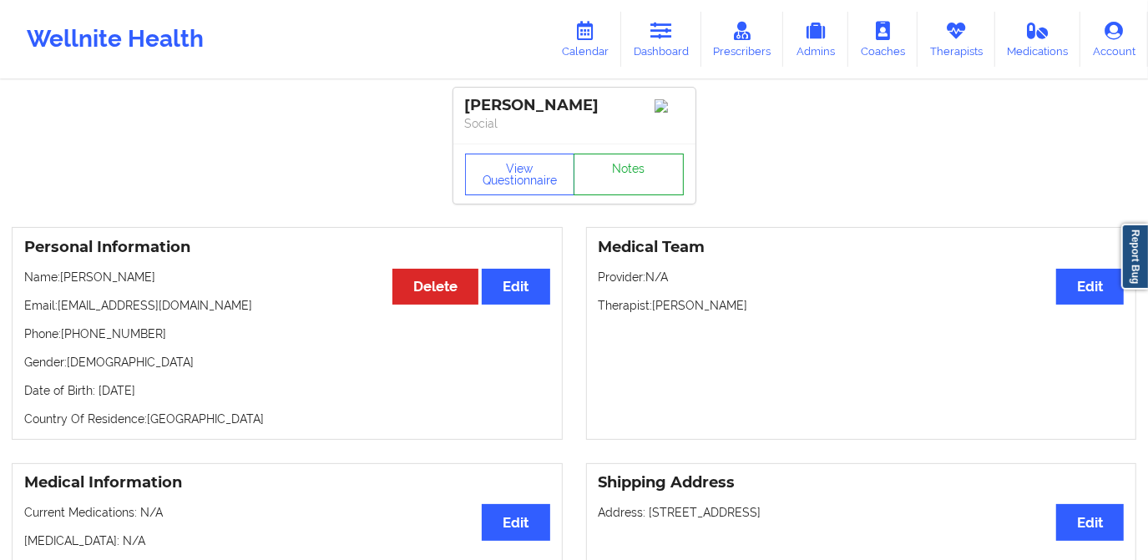
click at [593, 175] on link "Notes" at bounding box center [629, 175] width 110 height 42
click at [570, 204] on div "View Questionnaire Notes" at bounding box center [574, 174] width 242 height 60
click at [605, 185] on link "Notes" at bounding box center [629, 175] width 110 height 42
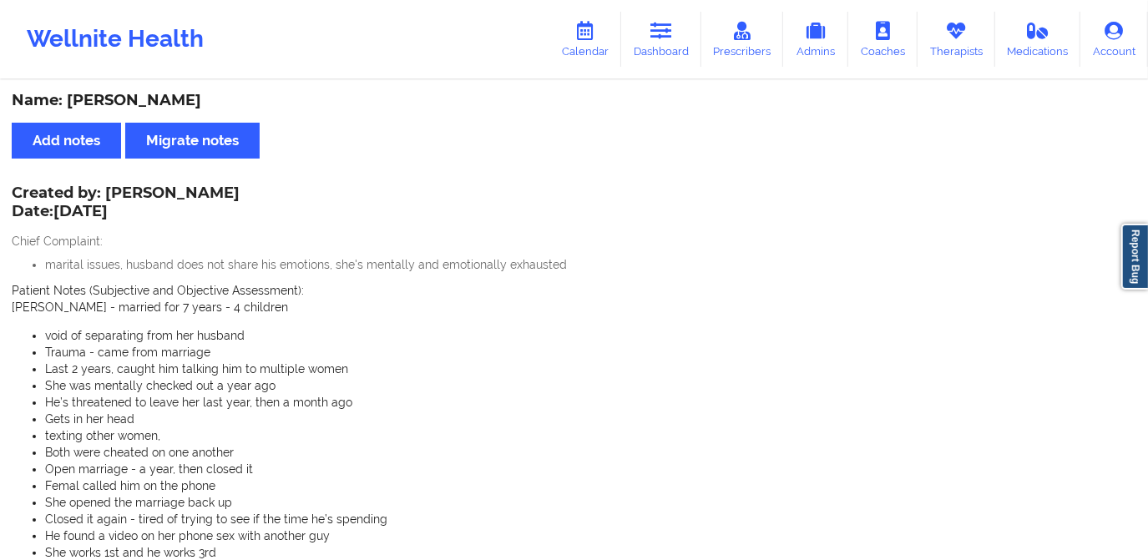
click at [673, 52] on link "Dashboard" at bounding box center [661, 39] width 80 height 55
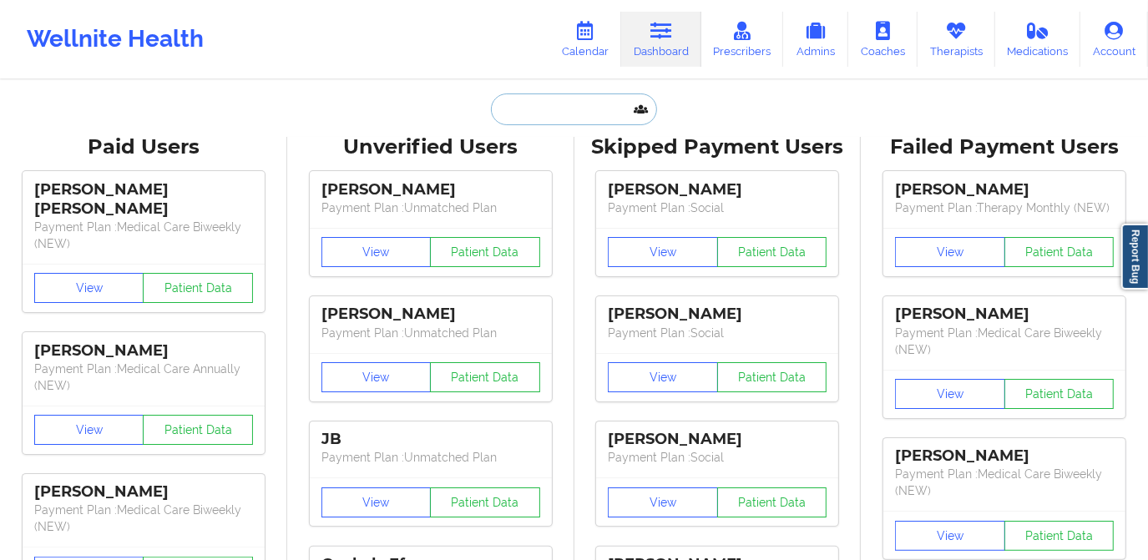
click at [571, 112] on input "text" at bounding box center [573, 110] width 165 height 32
paste input "[EMAIL_ADDRESS][DOMAIN_NAME]"
type input "[EMAIL_ADDRESS][DOMAIN_NAME]"
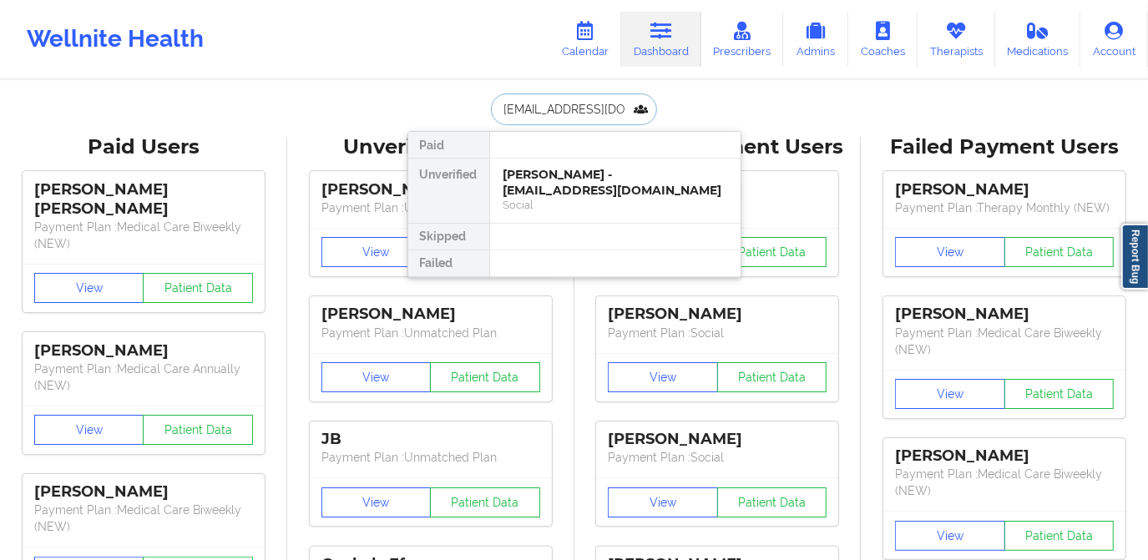
click at [560, 182] on div "[PERSON_NAME] - [EMAIL_ADDRESS][DOMAIN_NAME]" at bounding box center [616, 182] width 224 height 31
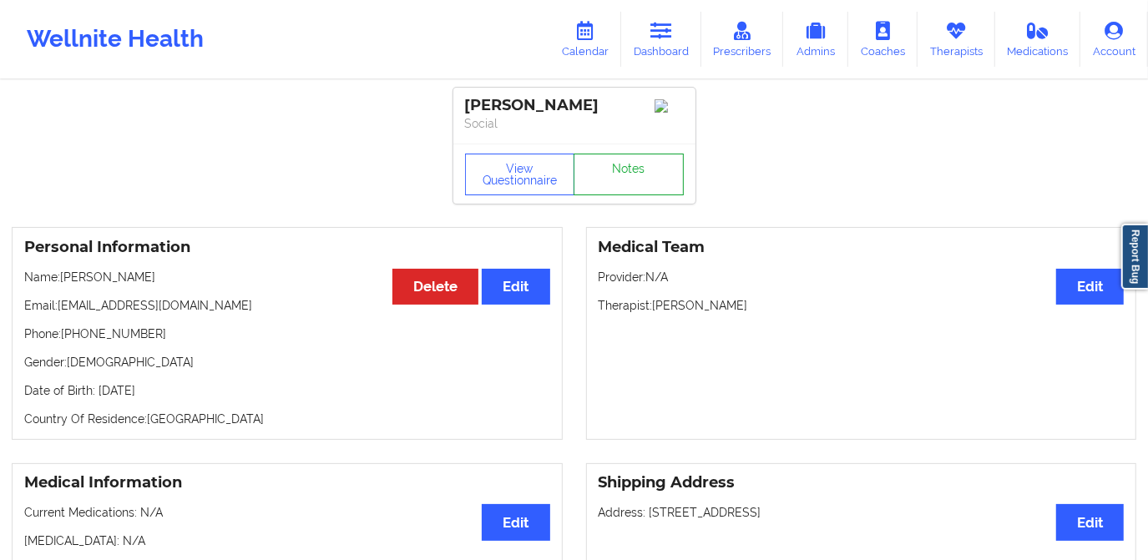
click at [627, 181] on link "Notes" at bounding box center [629, 175] width 110 height 42
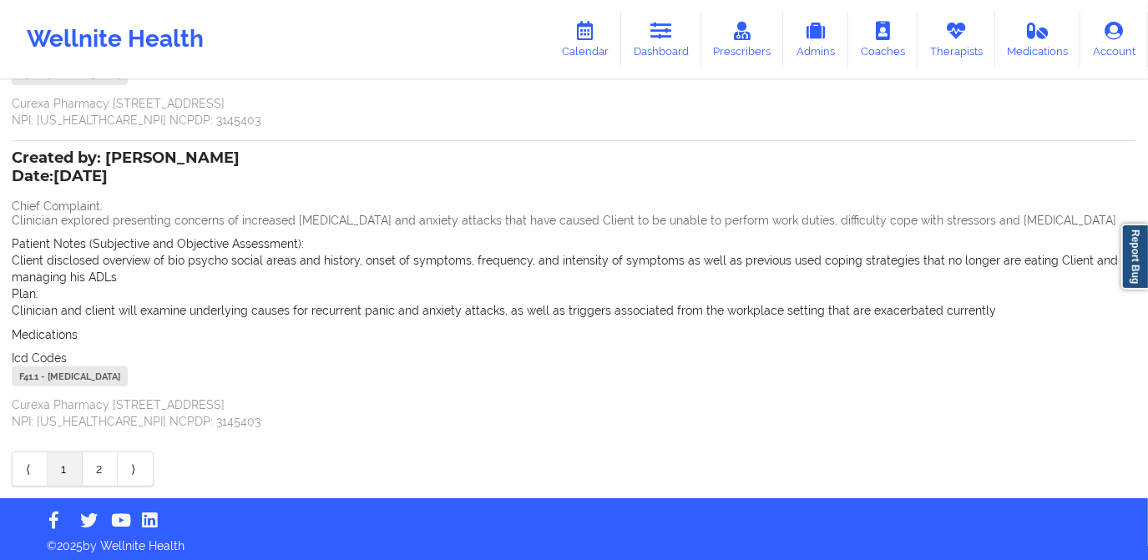
scroll to position [308, 0]
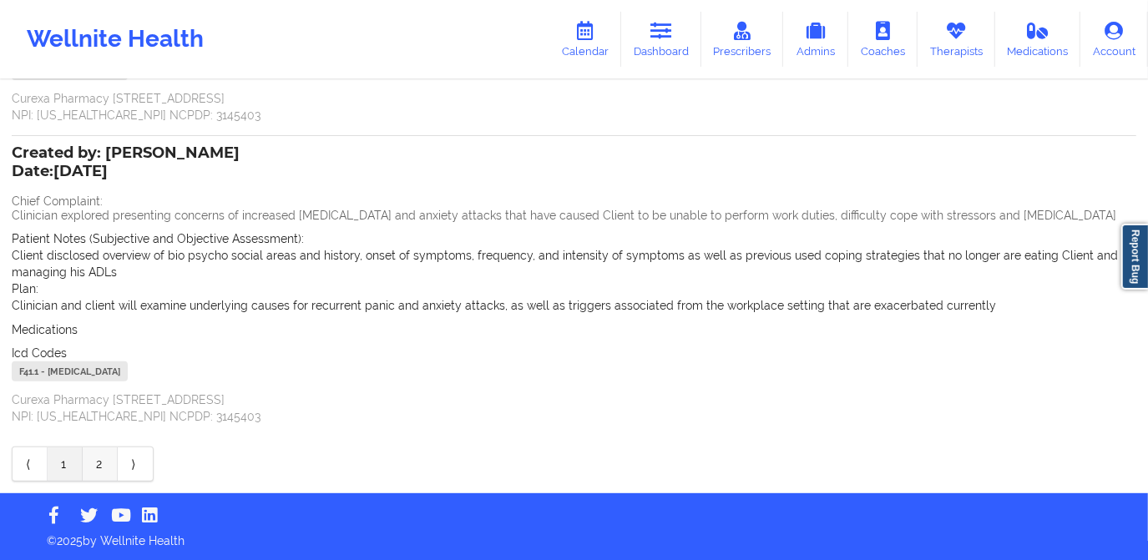
click at [98, 471] on link "2" at bounding box center [100, 464] width 35 height 33
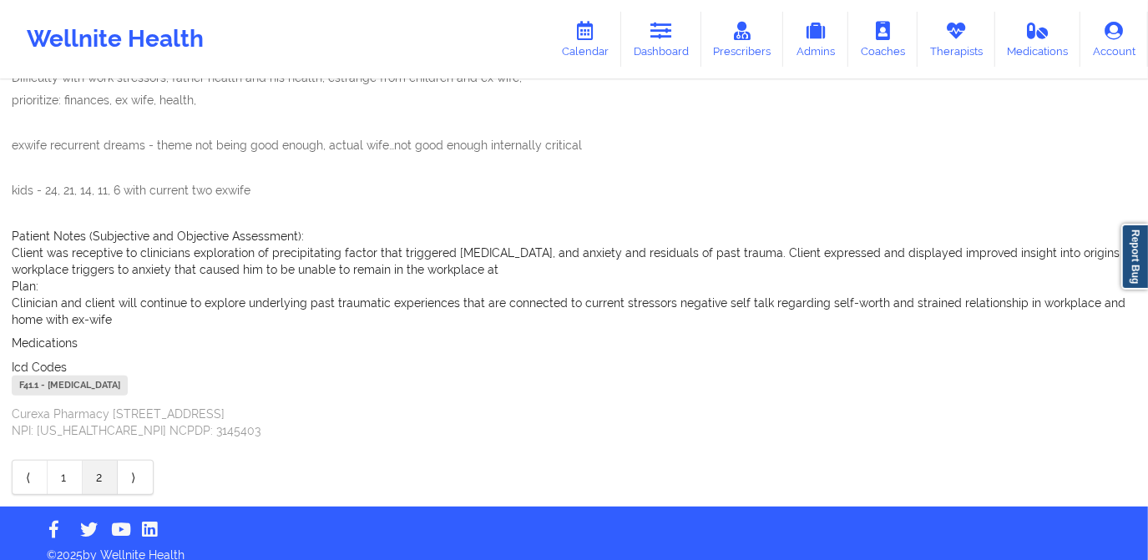
scroll to position [191, 0]
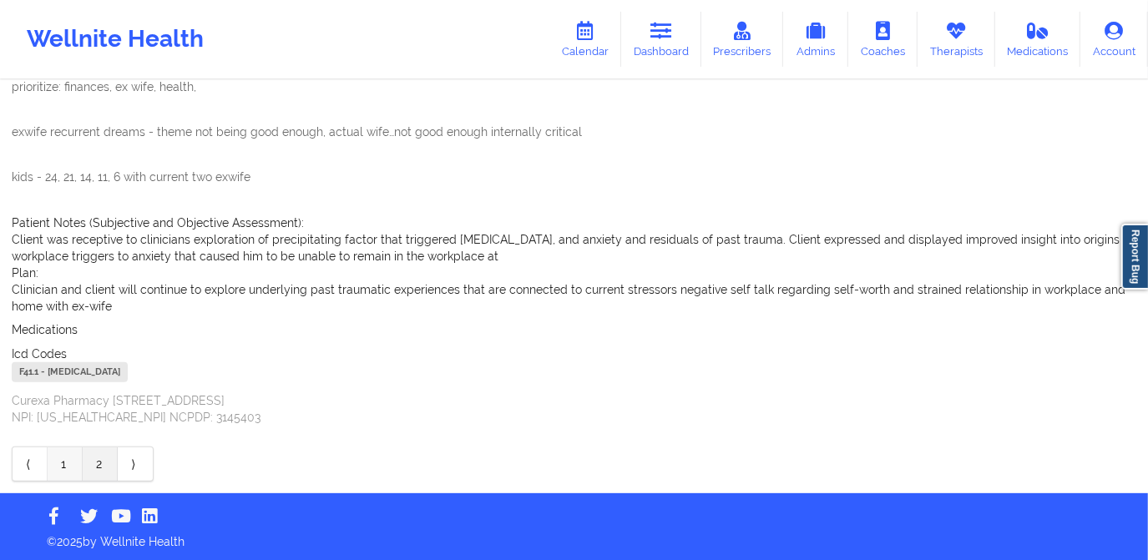
click at [68, 461] on link "1" at bounding box center [65, 464] width 35 height 33
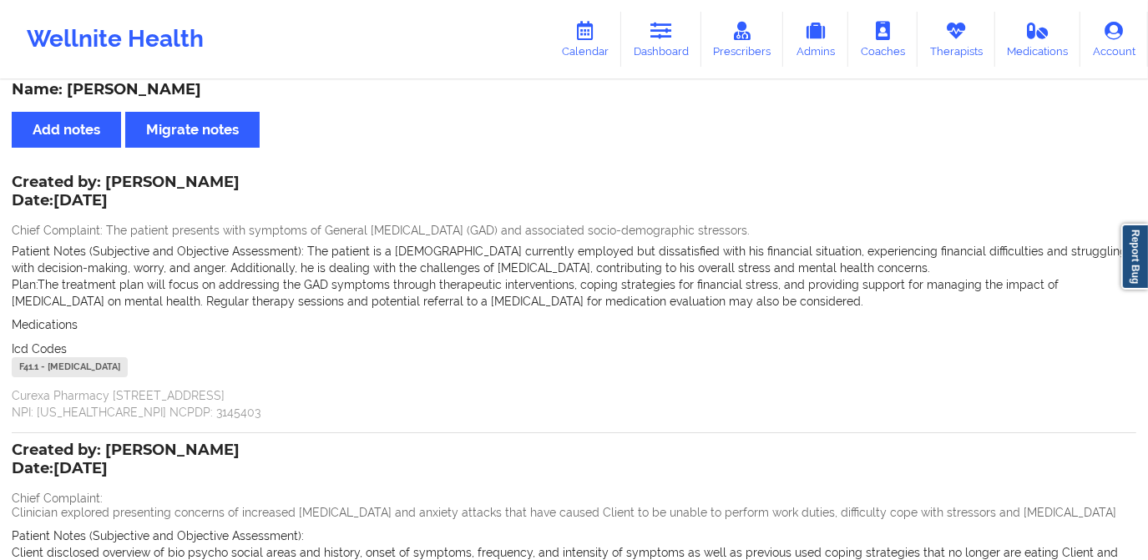
scroll to position [0, 0]
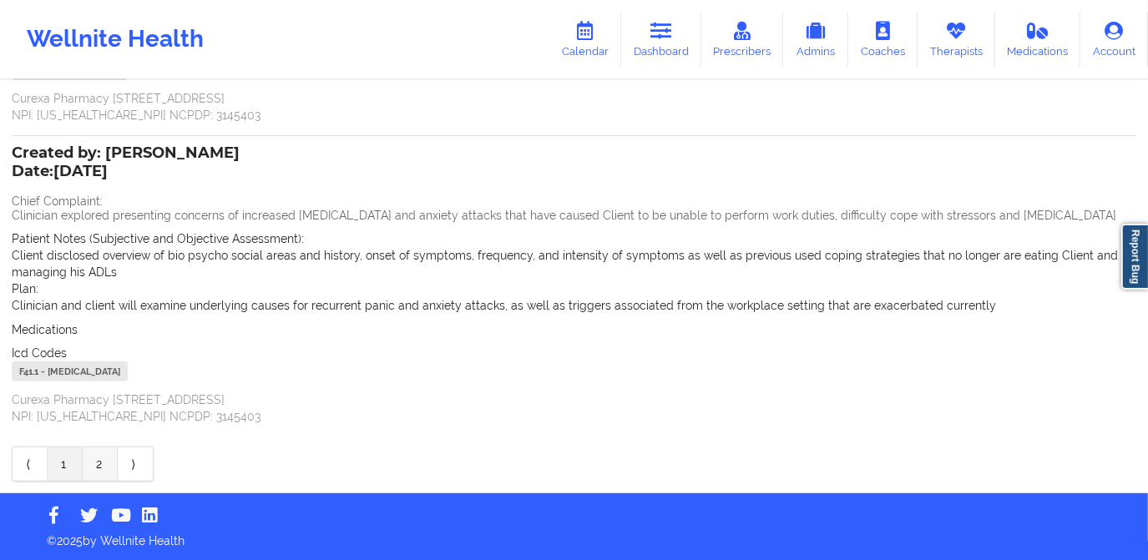
click at [99, 455] on link "2" at bounding box center [100, 464] width 35 height 33
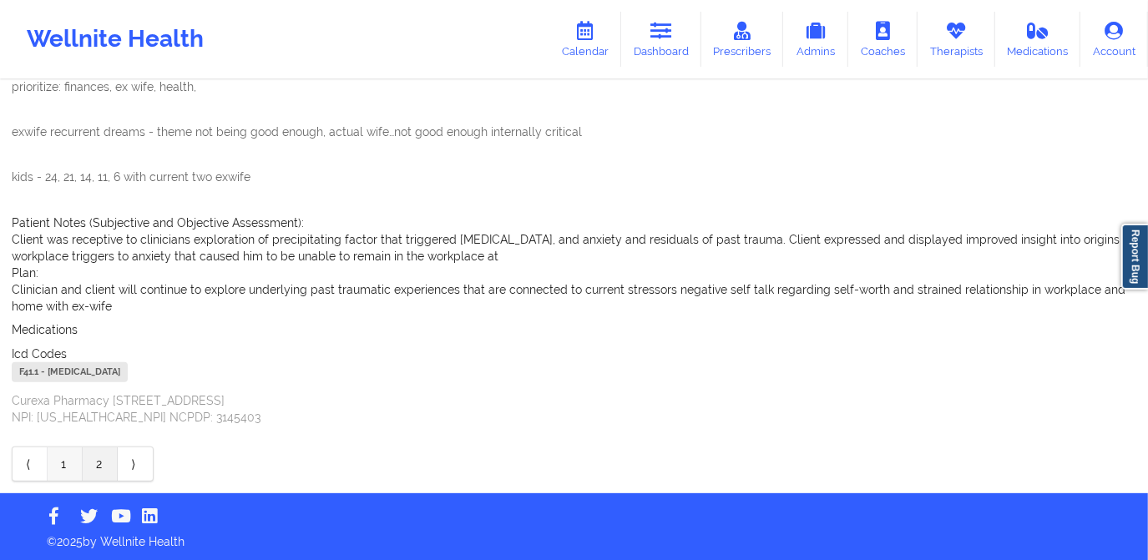
click at [72, 464] on link "1" at bounding box center [65, 464] width 35 height 33
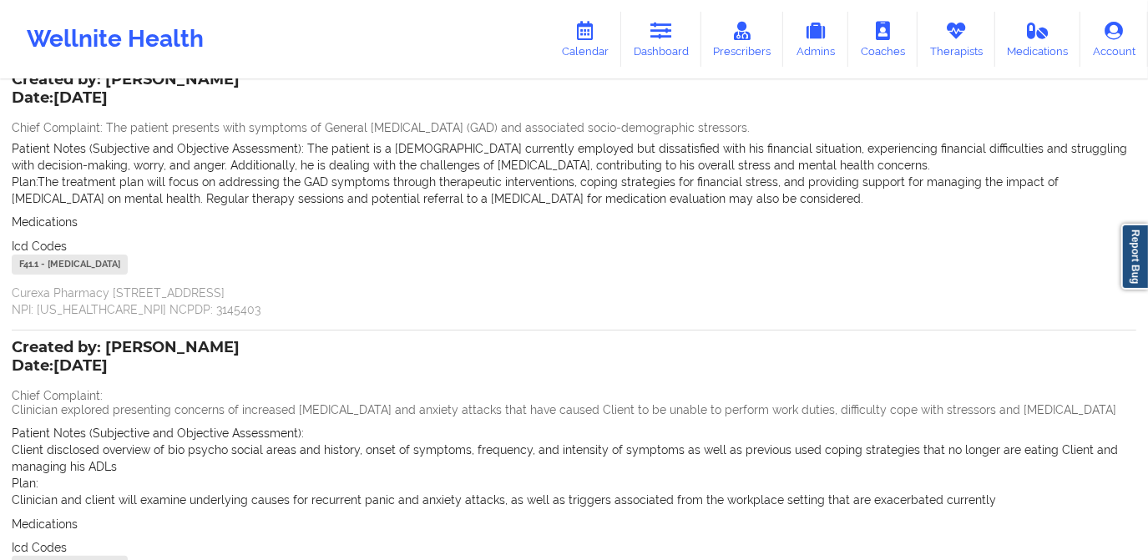
scroll to position [308, 0]
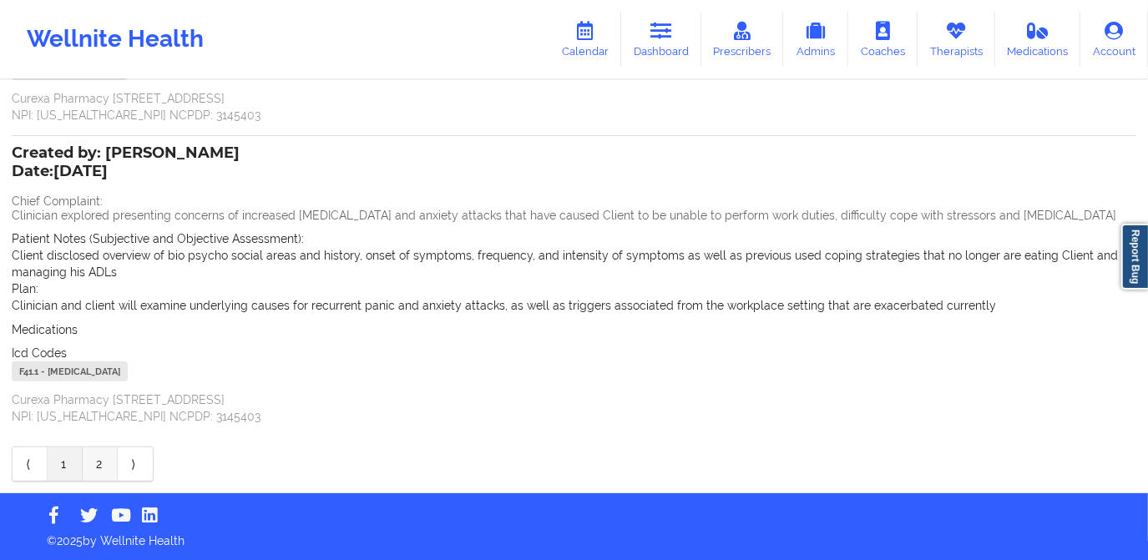
click at [101, 466] on link "2" at bounding box center [100, 464] width 35 height 33
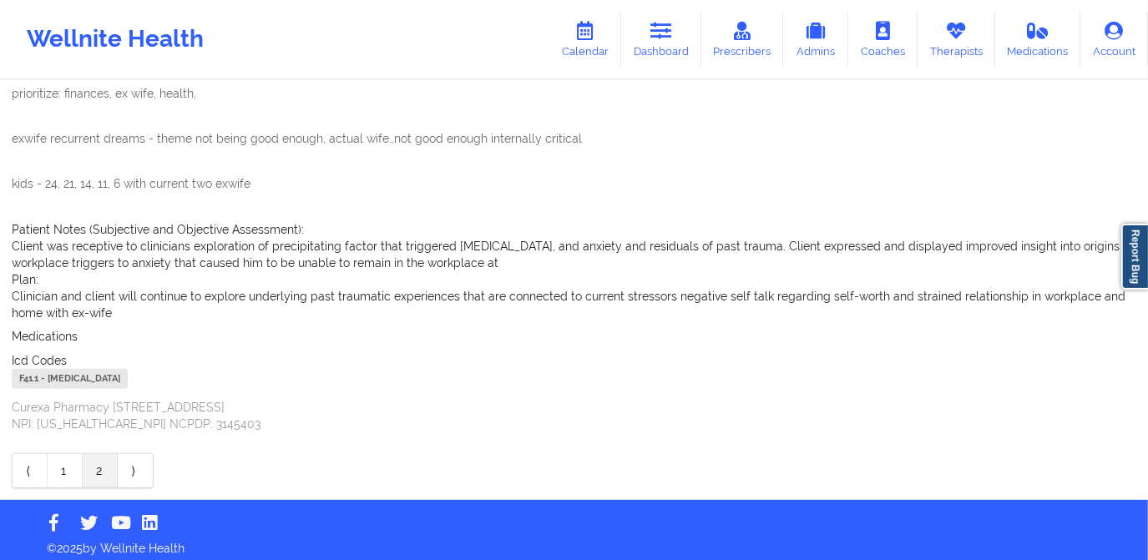
scroll to position [191, 0]
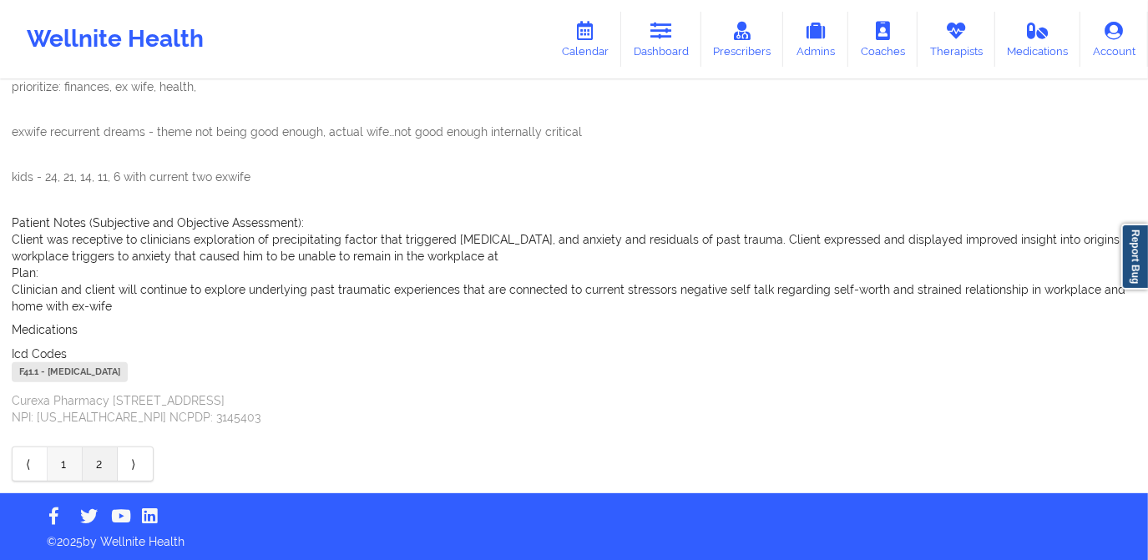
click at [68, 458] on link "1" at bounding box center [65, 464] width 35 height 33
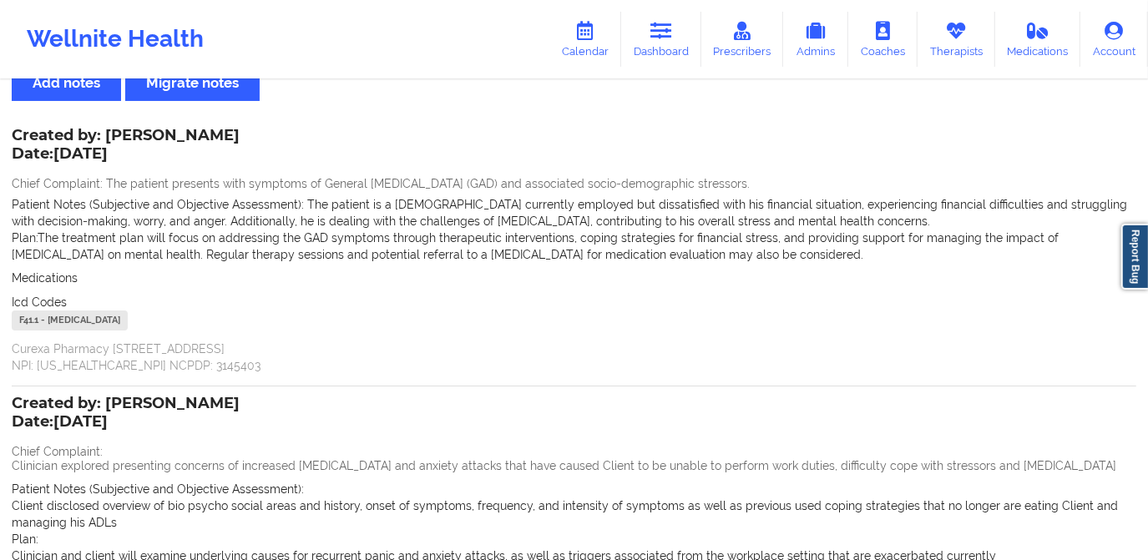
scroll to position [0, 0]
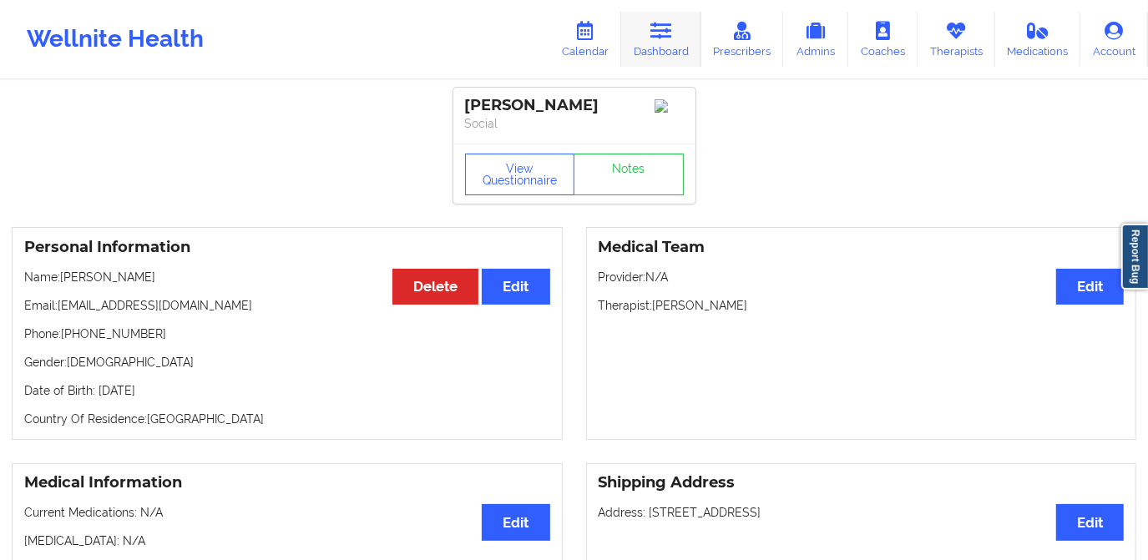
click at [674, 48] on link "Dashboard" at bounding box center [661, 39] width 80 height 55
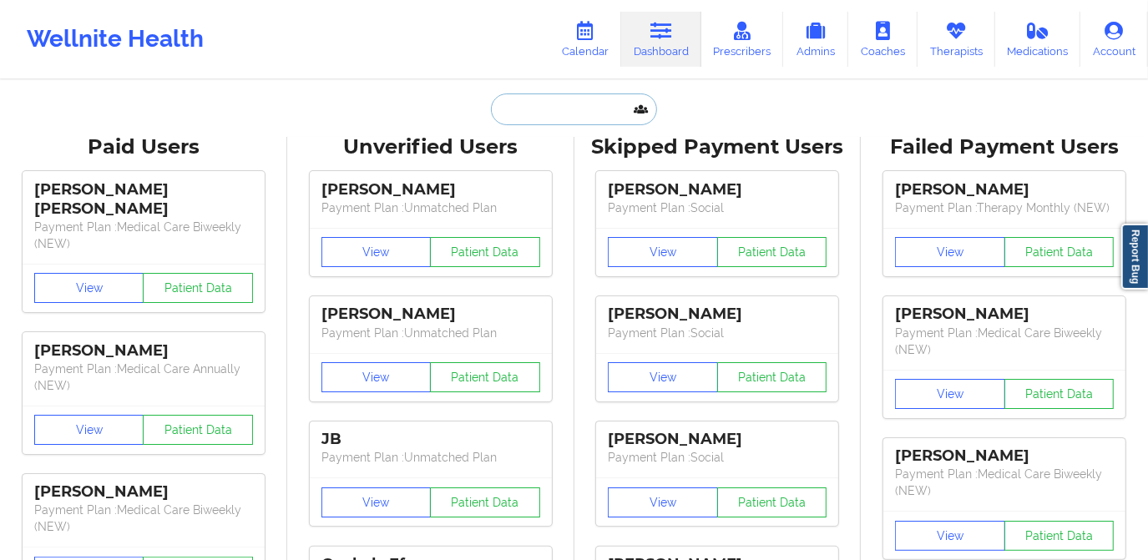
click at [575, 96] on input "text" at bounding box center [573, 110] width 165 height 32
paste input "[EMAIL_ADDRESS][DOMAIN_NAME]"
type input "[EMAIL_ADDRESS][DOMAIN_NAME]"
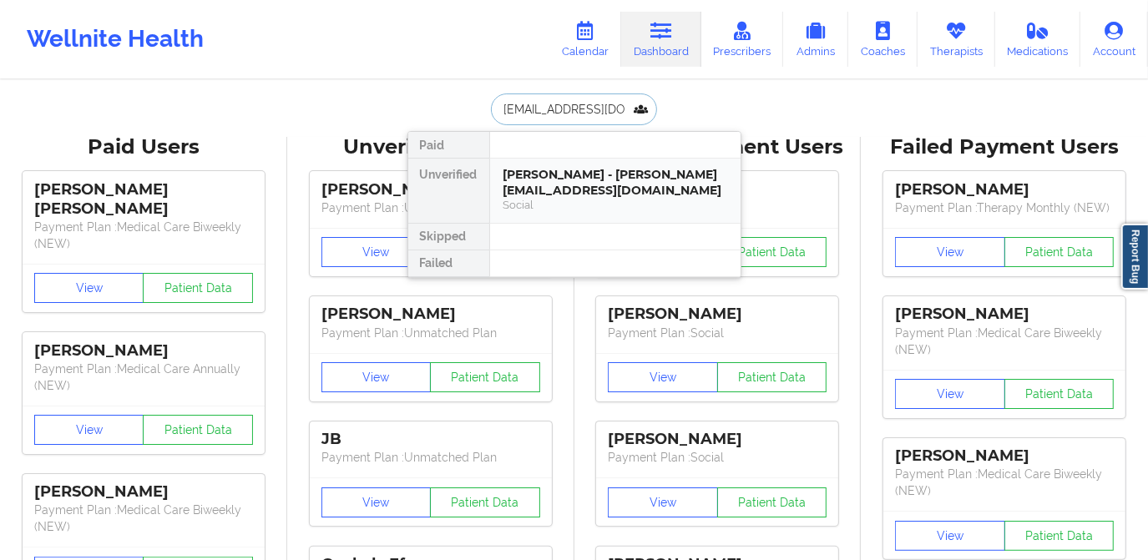
click at [583, 178] on div "[PERSON_NAME] - [PERSON_NAME][EMAIL_ADDRESS][DOMAIN_NAME]" at bounding box center [616, 182] width 224 height 31
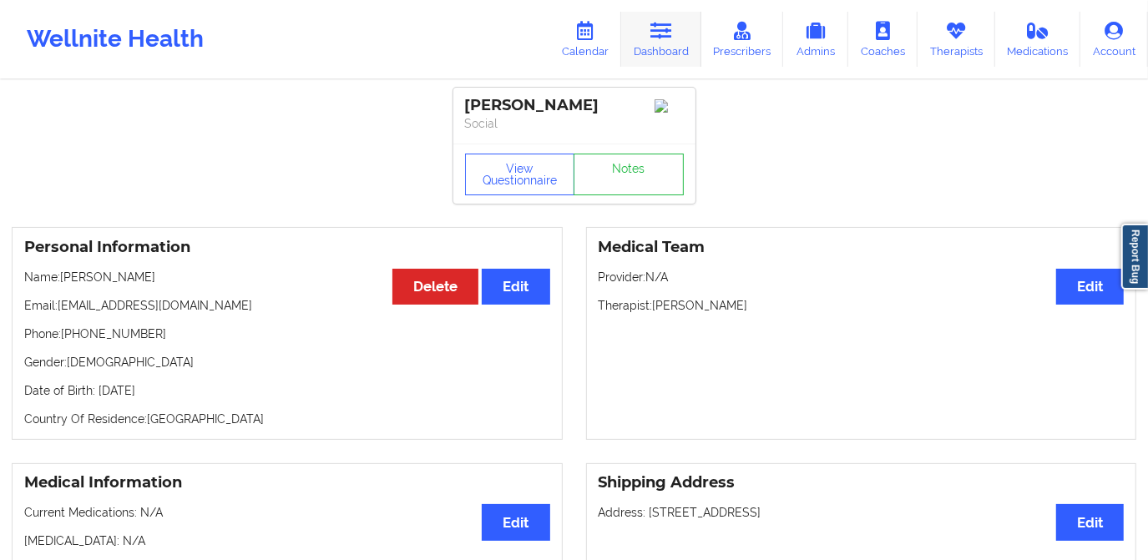
click at [651, 28] on link "Dashboard" at bounding box center [661, 39] width 80 height 55
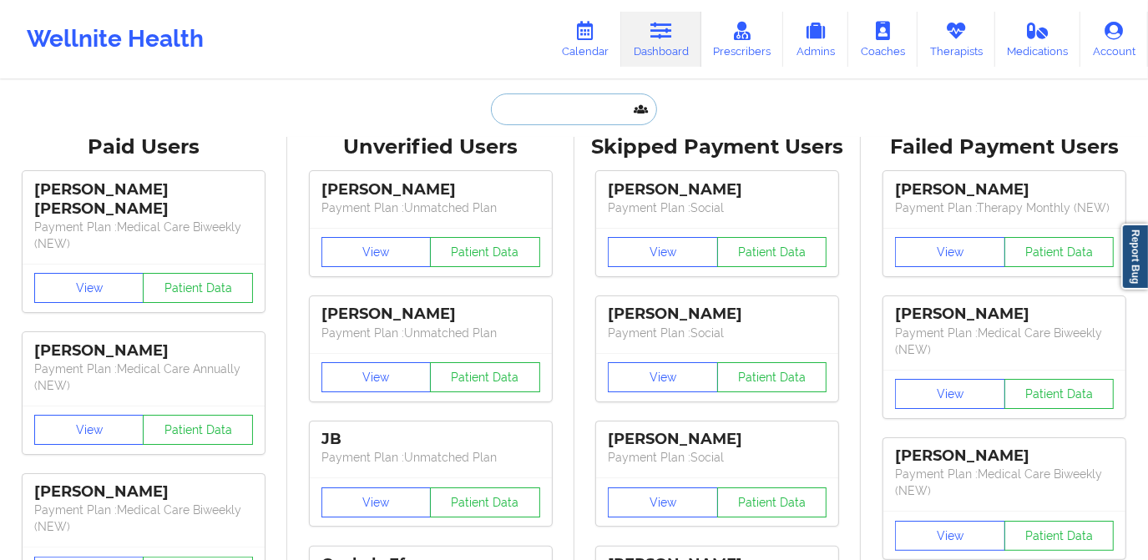
click at [565, 110] on input "text" at bounding box center [573, 110] width 165 height 32
type input "a"
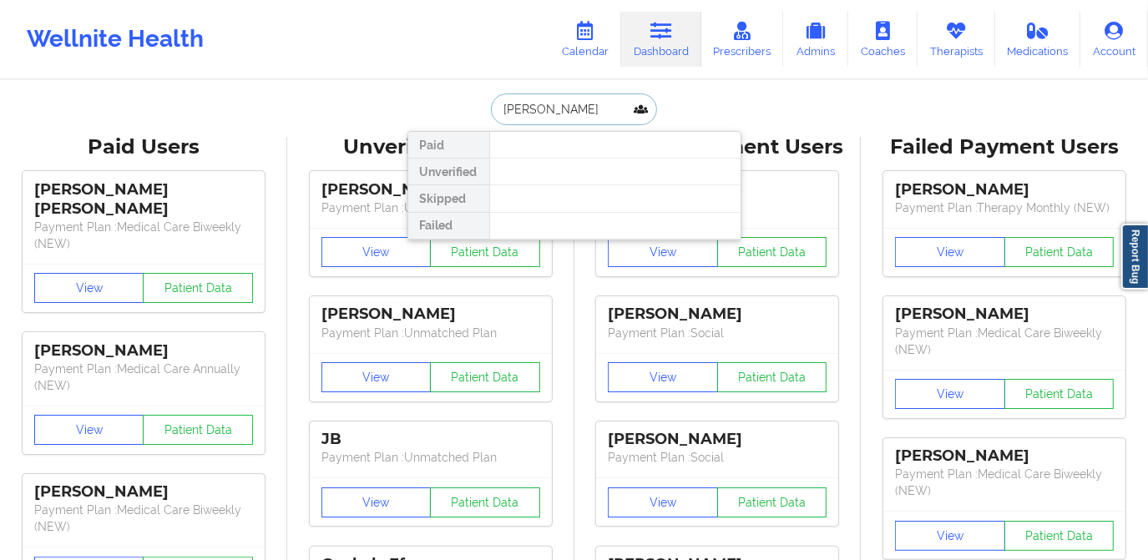
type input "[PERSON_NAME]"
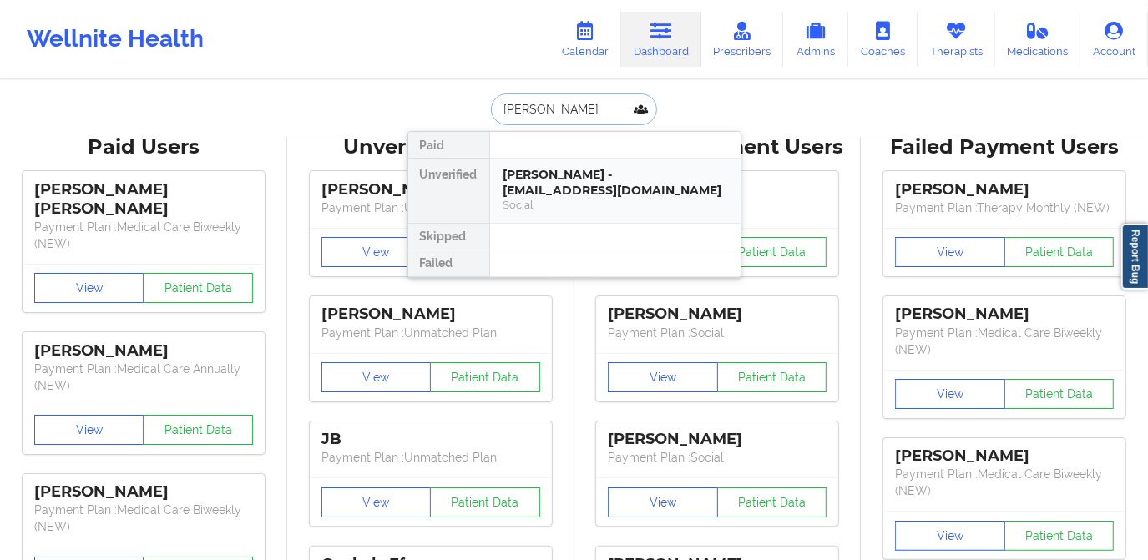
click at [560, 183] on div "[PERSON_NAME] - [EMAIL_ADDRESS][DOMAIN_NAME]" at bounding box center [616, 182] width 224 height 31
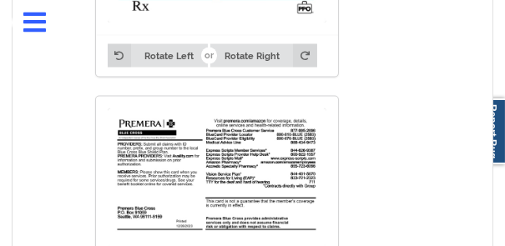
scroll to position [2011, 0]
